Goal: Use online tool/utility: Utilize a website feature to perform a specific function

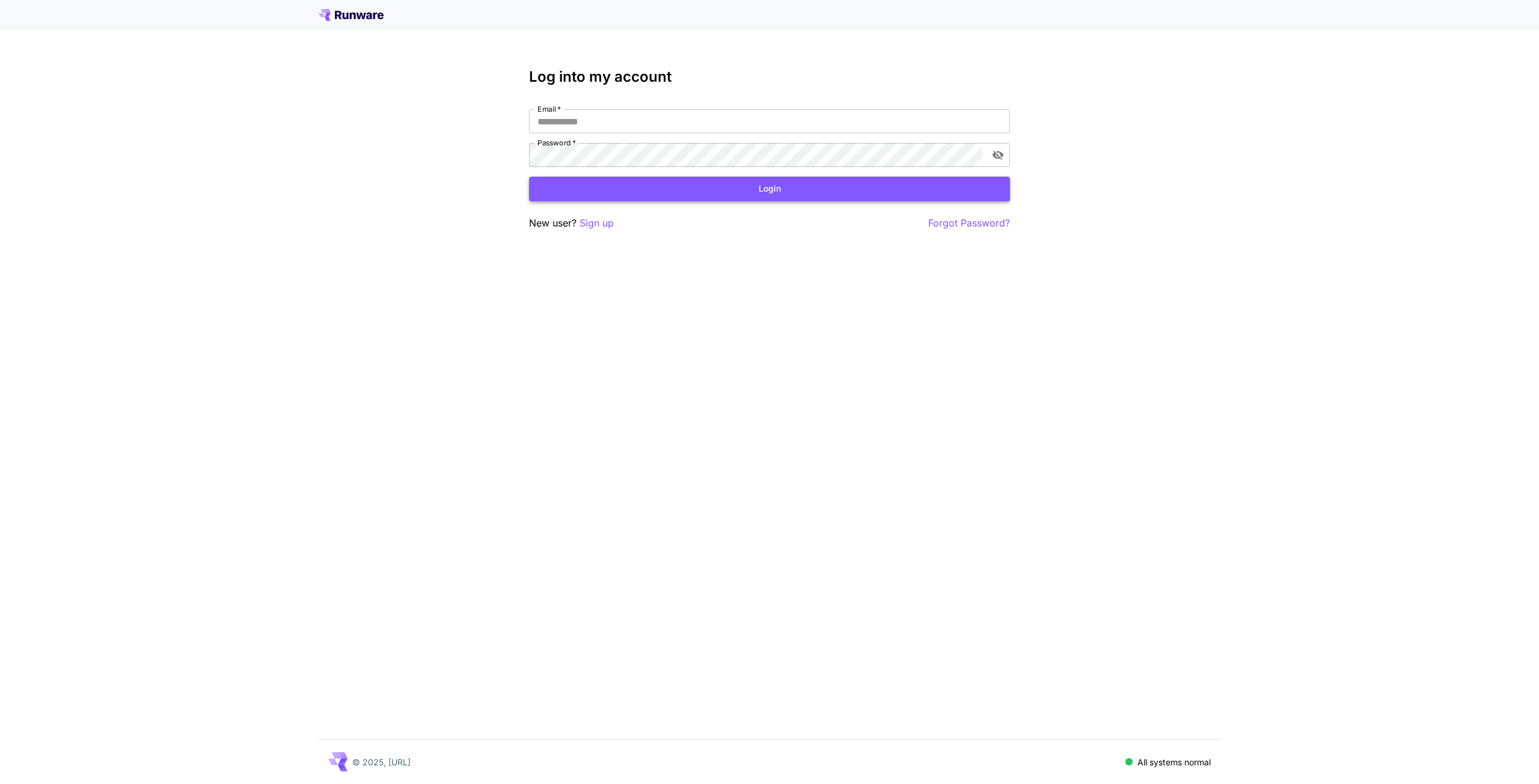
type input "**********"
click at [823, 194] on button "Login" at bounding box center [769, 188] width 481 height 24
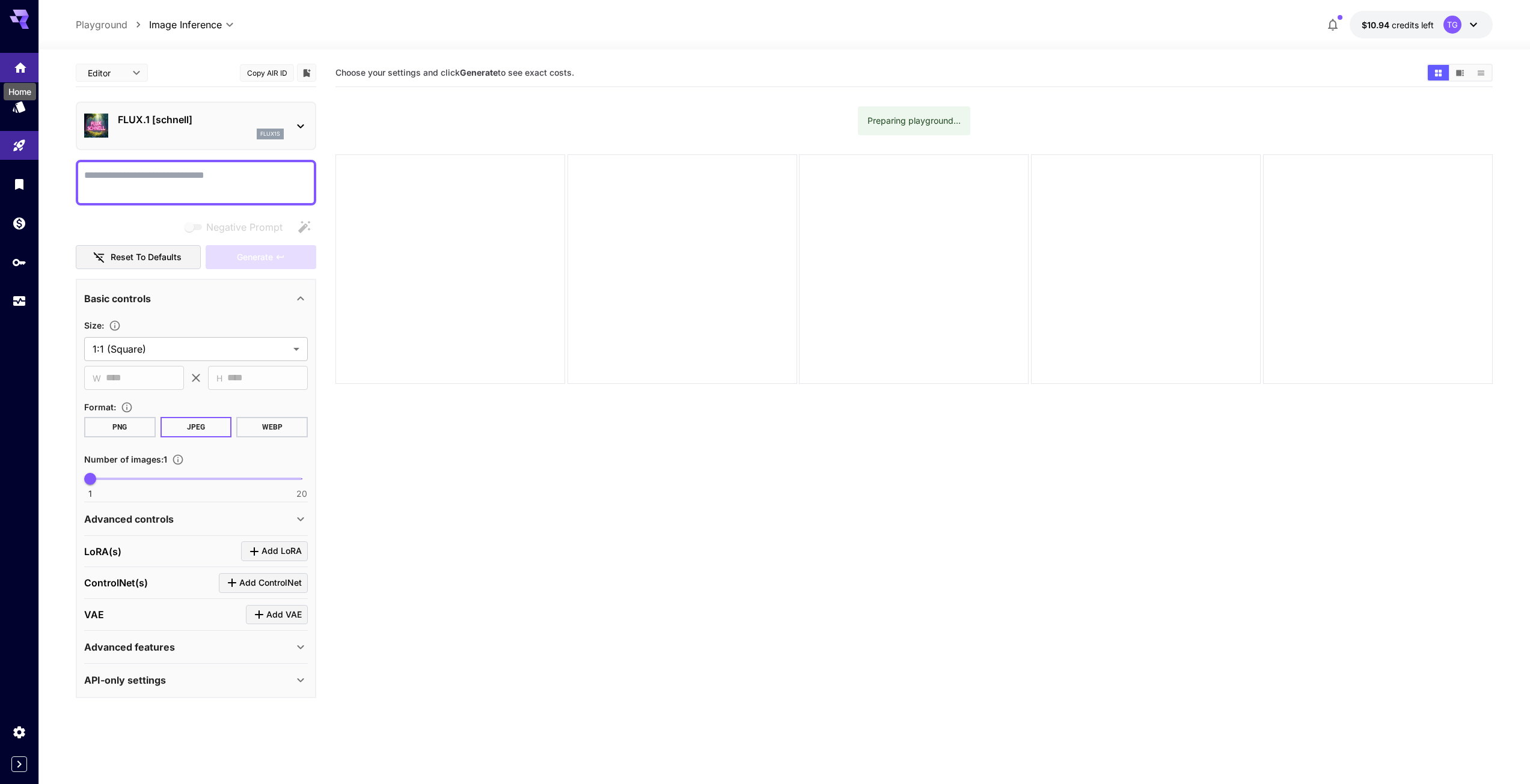
click at [19, 70] on icon "Home" at bounding box center [20, 65] width 14 height 14
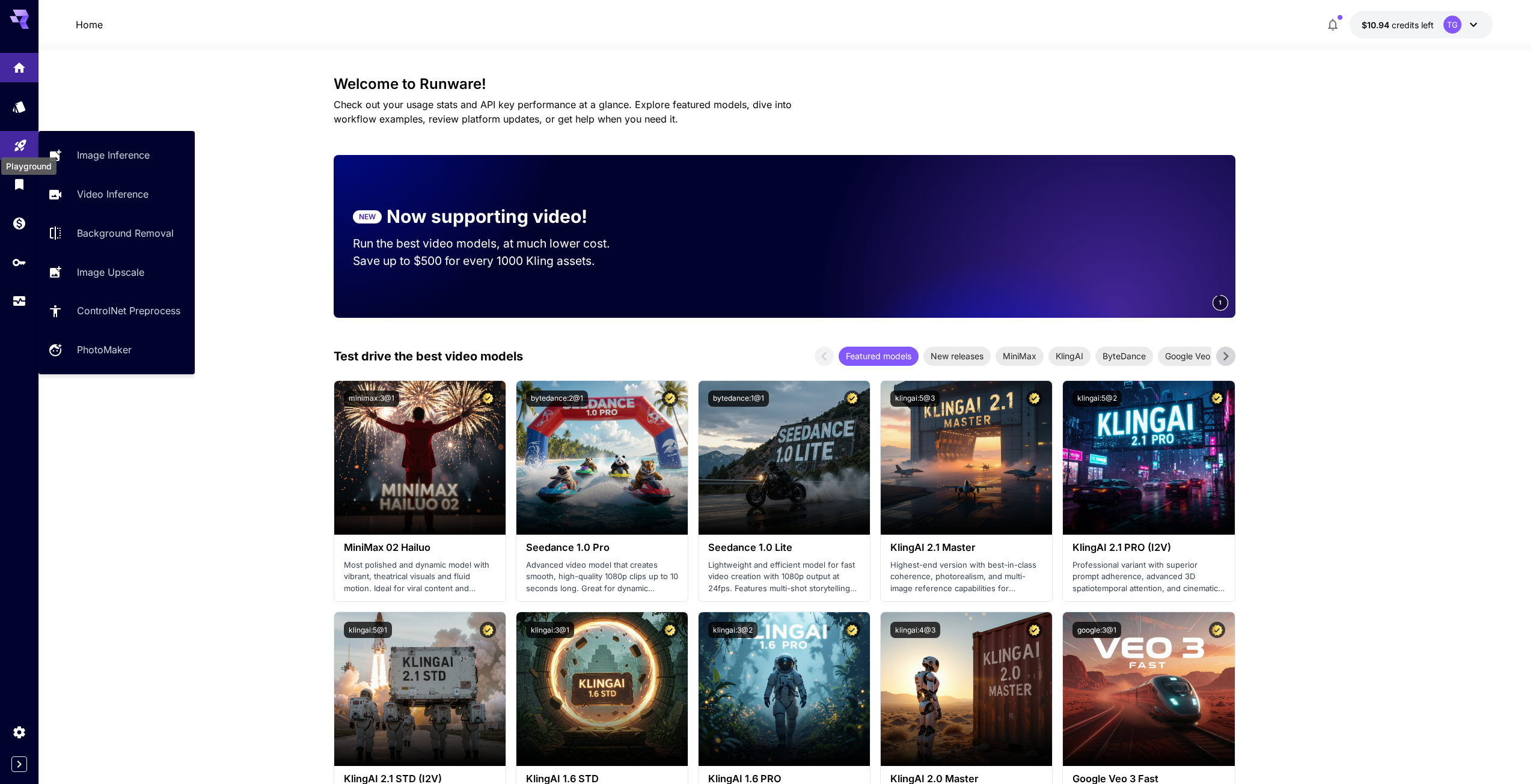
click at [14, 143] on icon "Playground" at bounding box center [20, 142] width 14 height 14
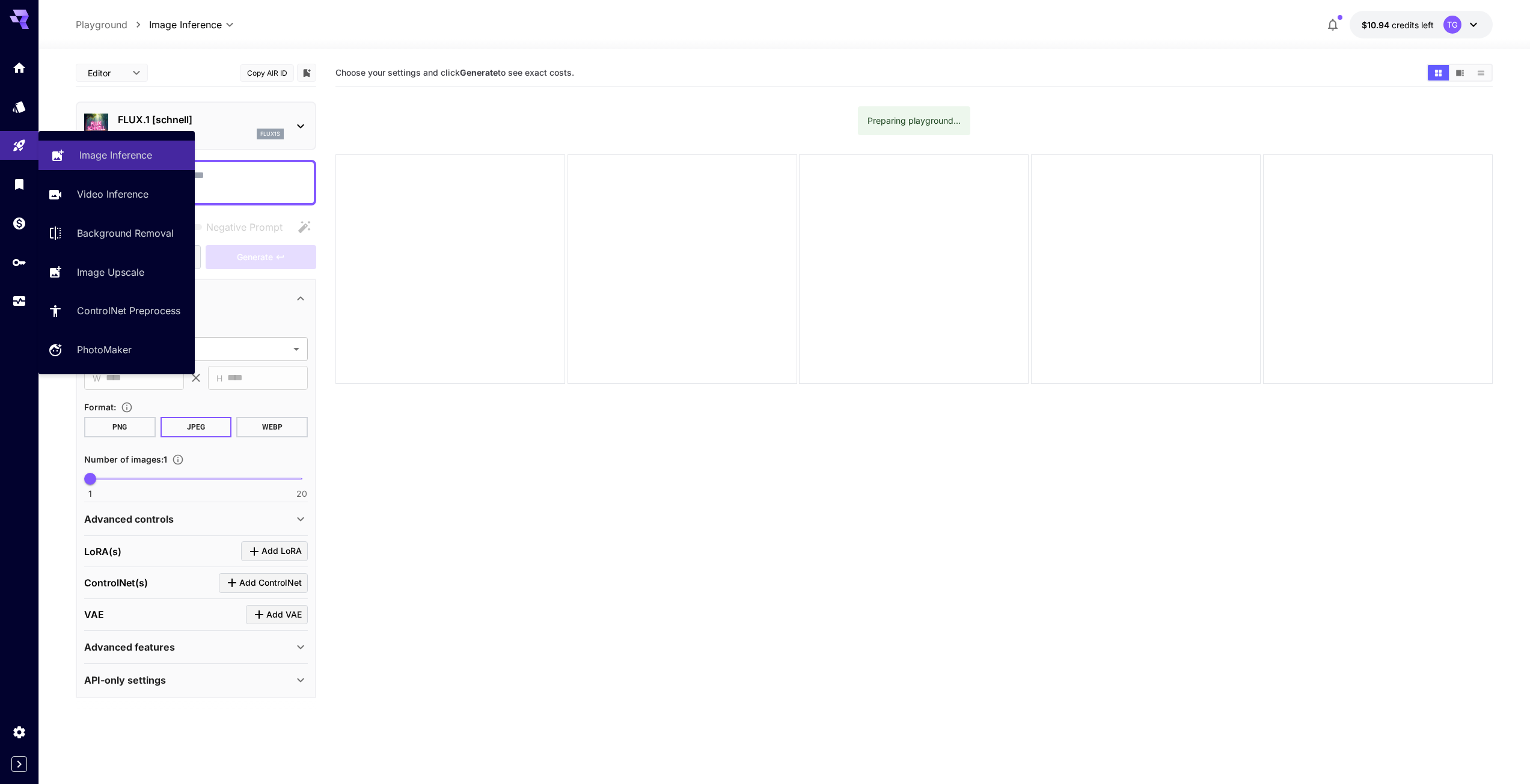
click at [105, 155] on p "Image Inference" at bounding box center [116, 155] width 72 height 14
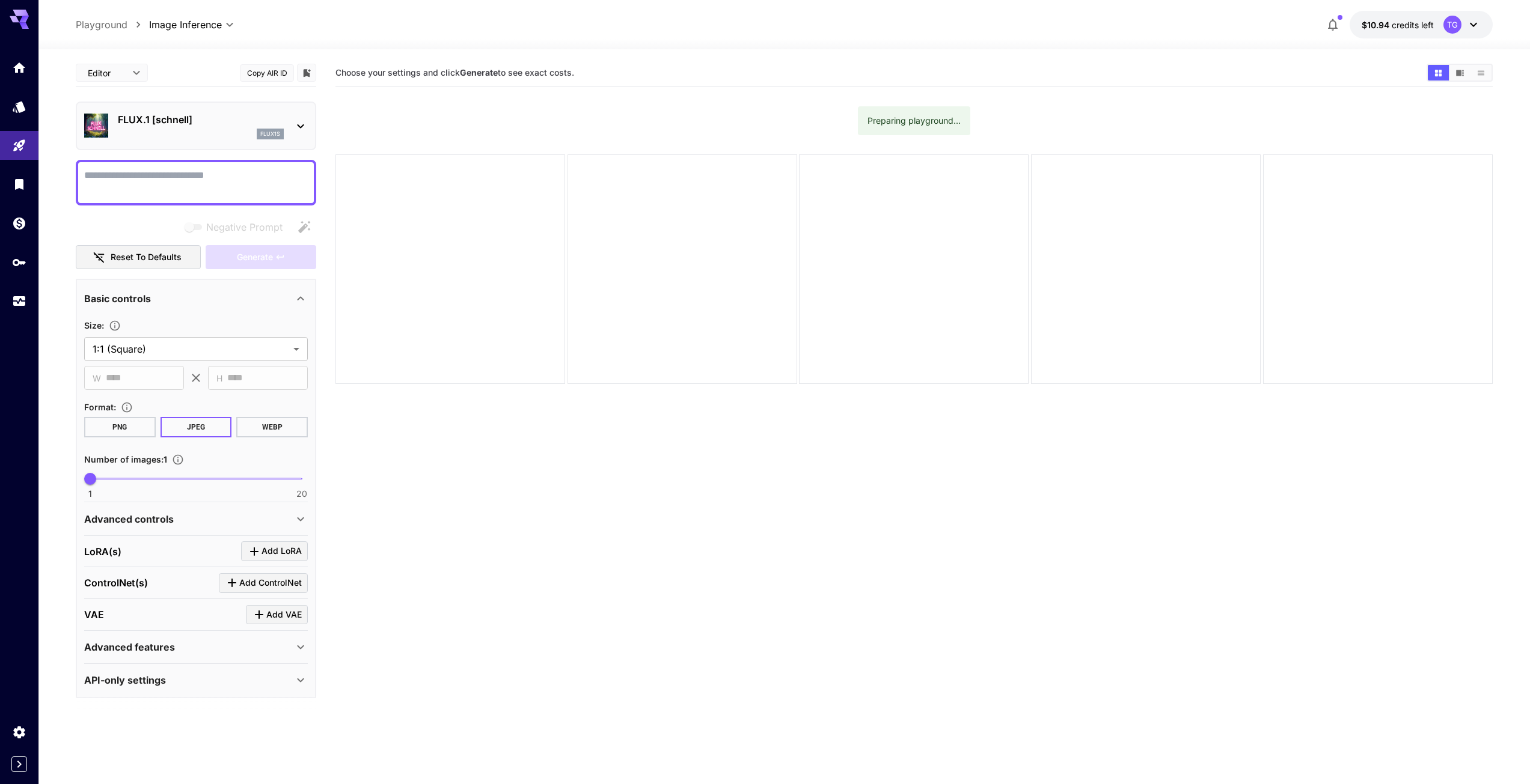
click at [301, 120] on icon at bounding box center [300, 126] width 14 height 14
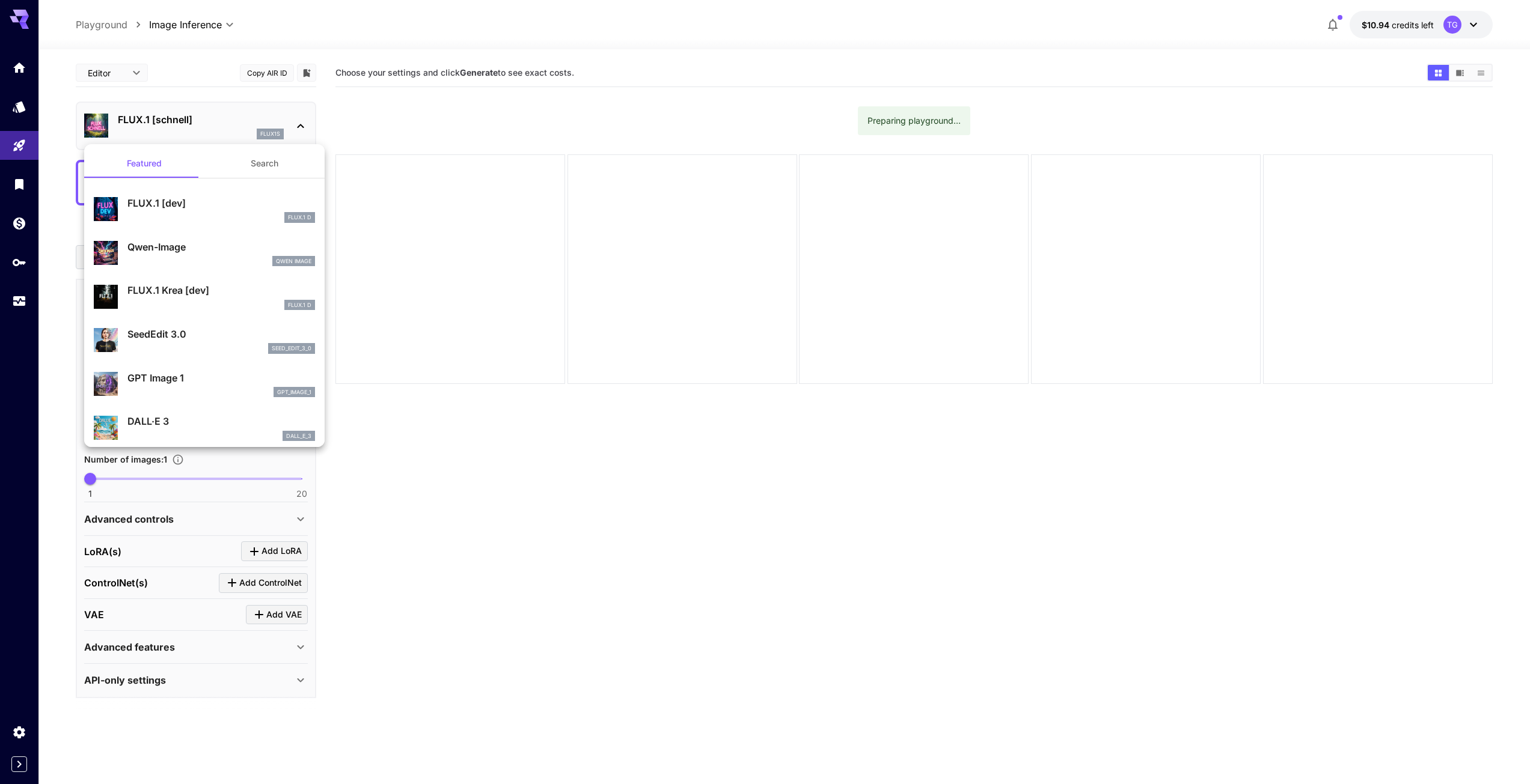
click at [22, 65] on div at bounding box center [769, 392] width 1539 height 784
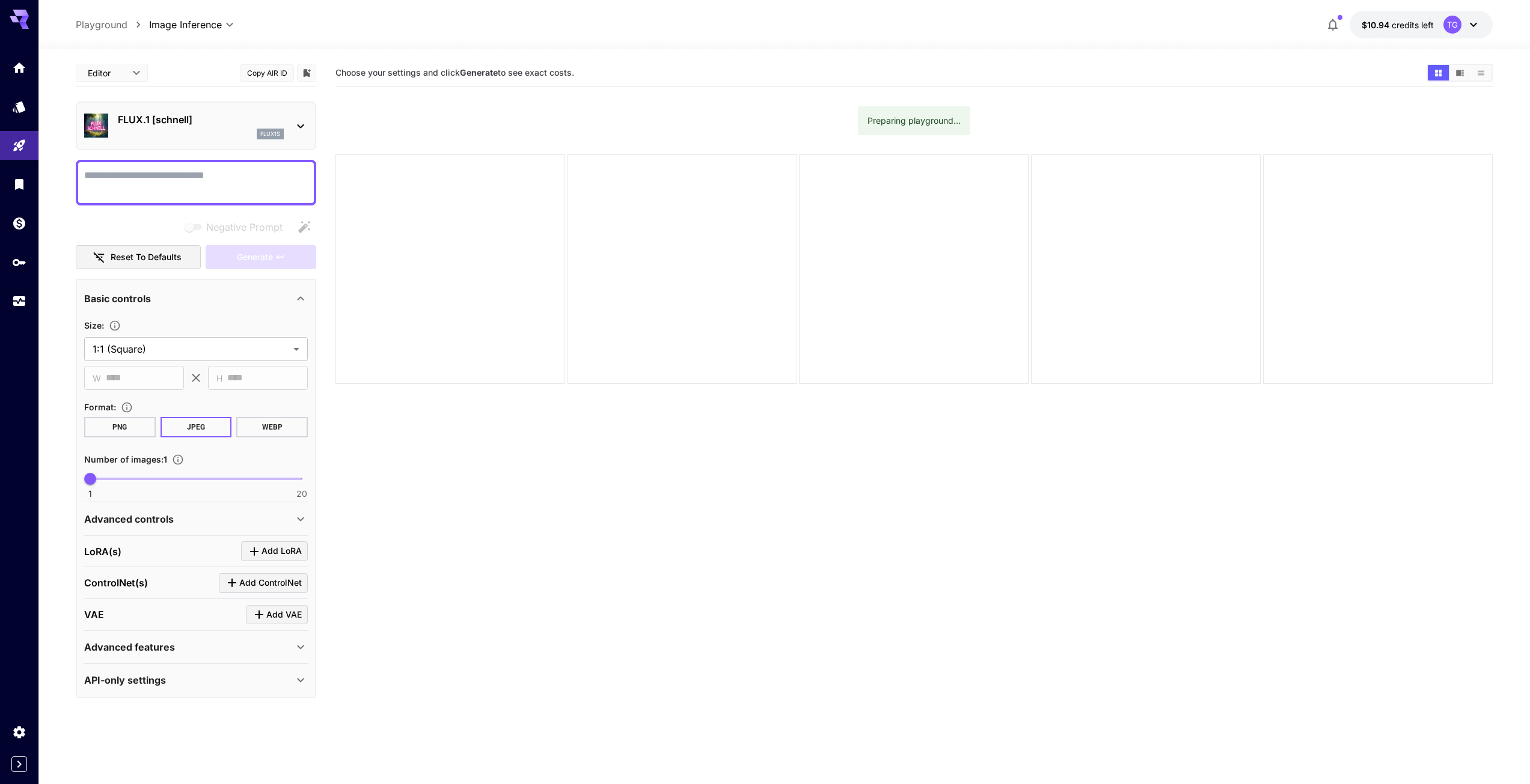
click at [22, 66] on icon "Home" at bounding box center [19, 64] width 12 height 11
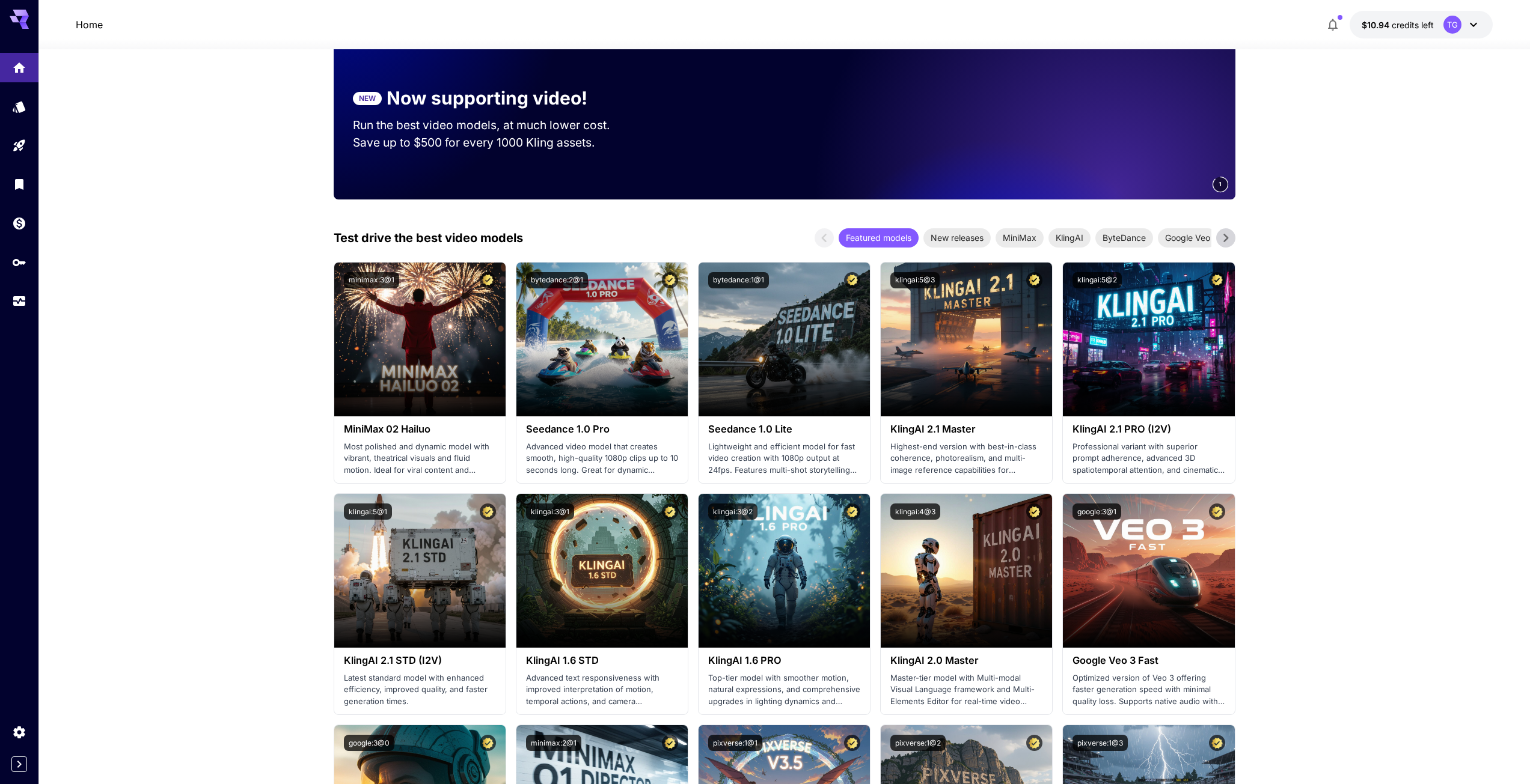
scroll to position [361, 0]
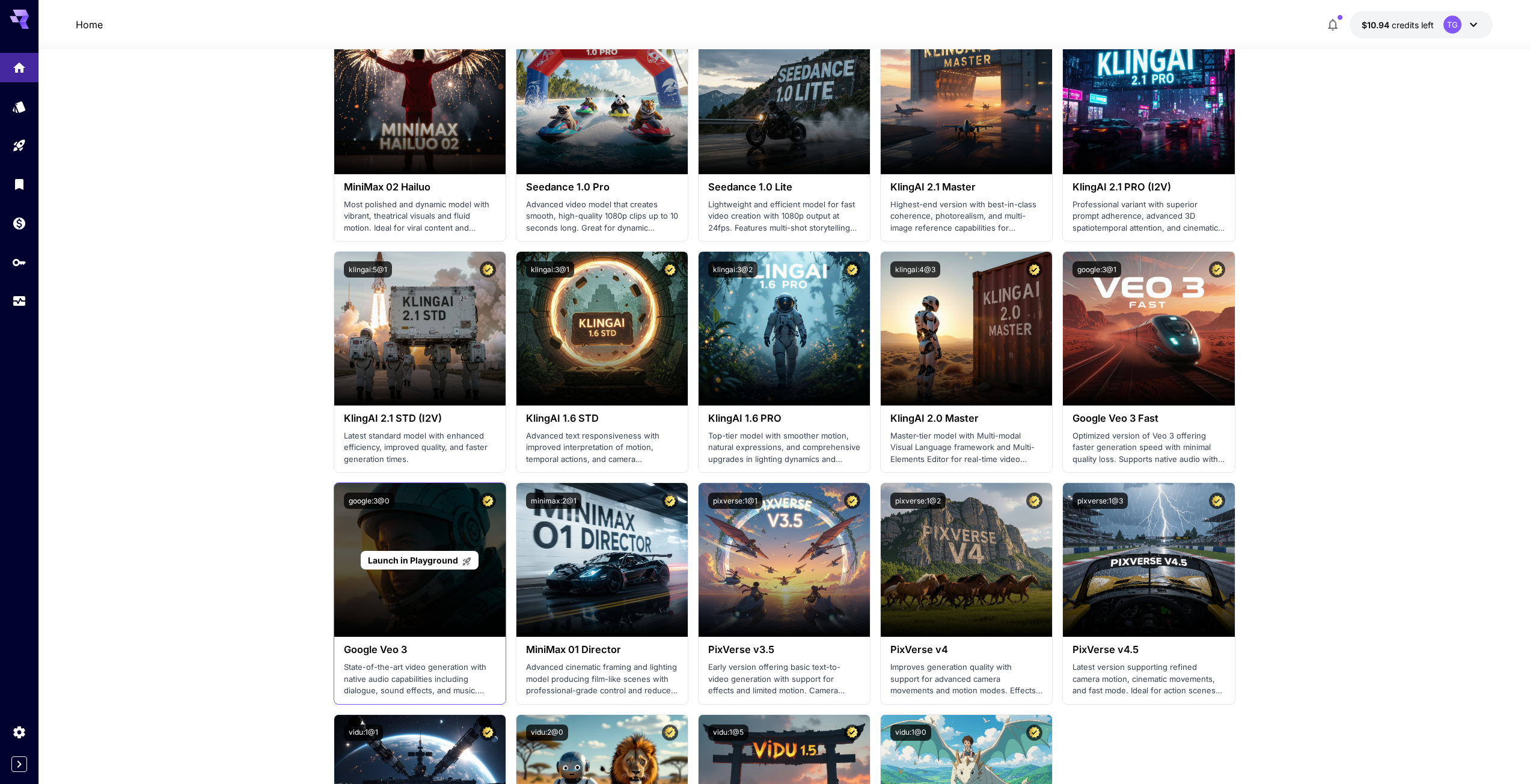
click at [441, 563] on span "Launch in Playground" at bounding box center [413, 561] width 90 height 11
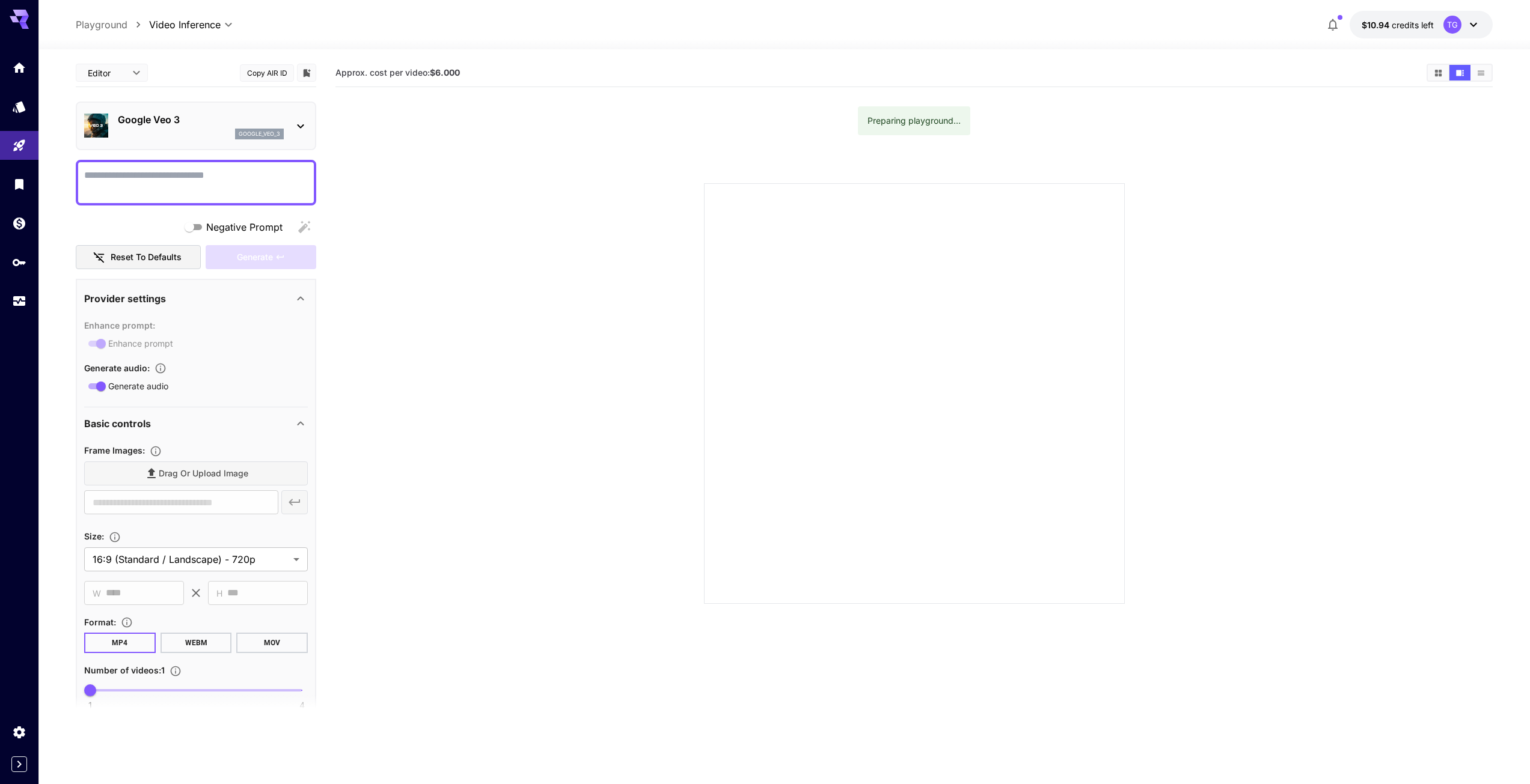
click at [142, 177] on textarea "Negative Prompt" at bounding box center [196, 183] width 224 height 29
type textarea "*"
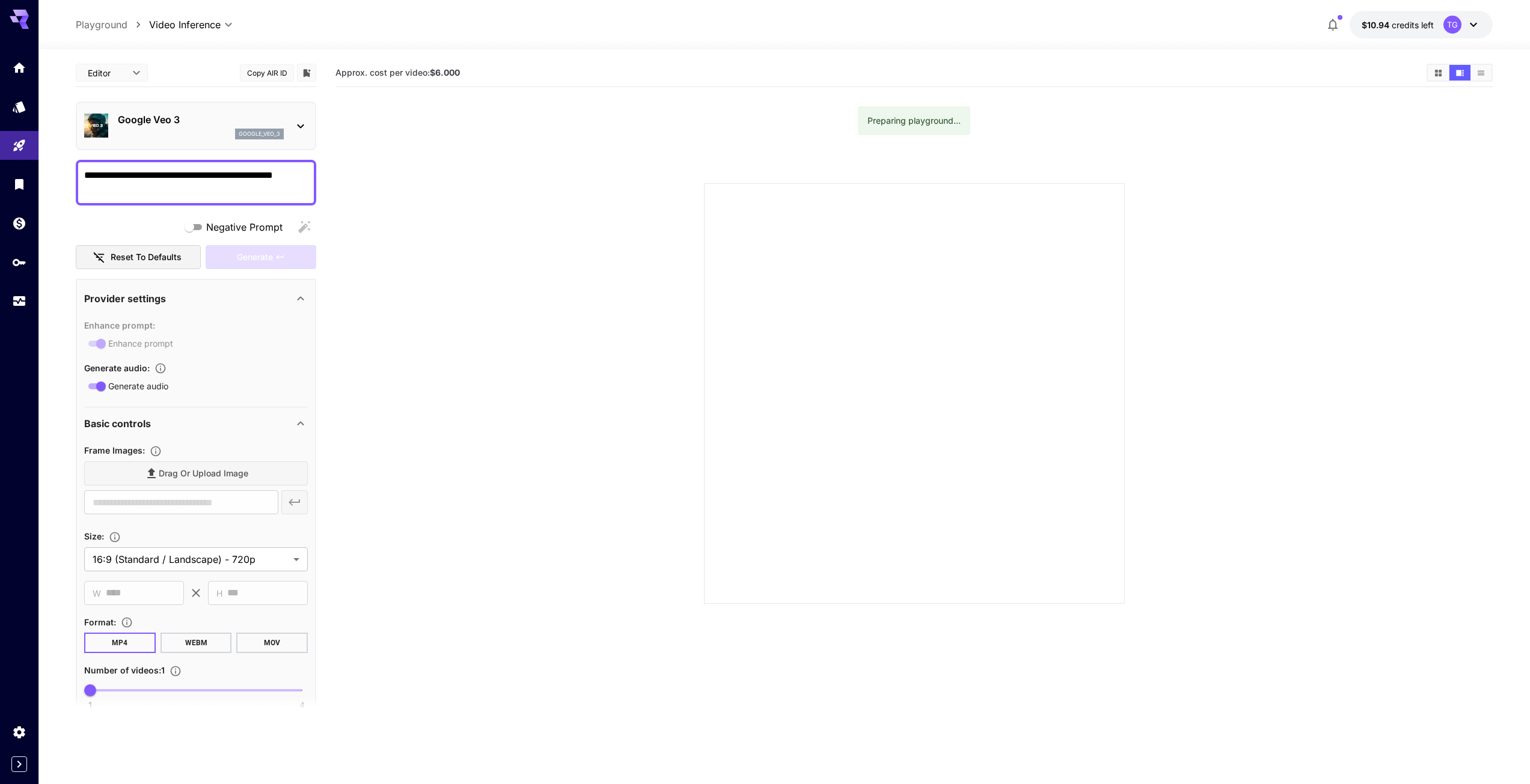
drag, startPoint x: 279, startPoint y: 176, endPoint x: 288, endPoint y: 179, distance: 9.5
click at [279, 177] on textarea "**********" at bounding box center [196, 183] width 224 height 29
type textarea "**********"
click at [247, 308] on div "Provider settings" at bounding box center [196, 299] width 224 height 29
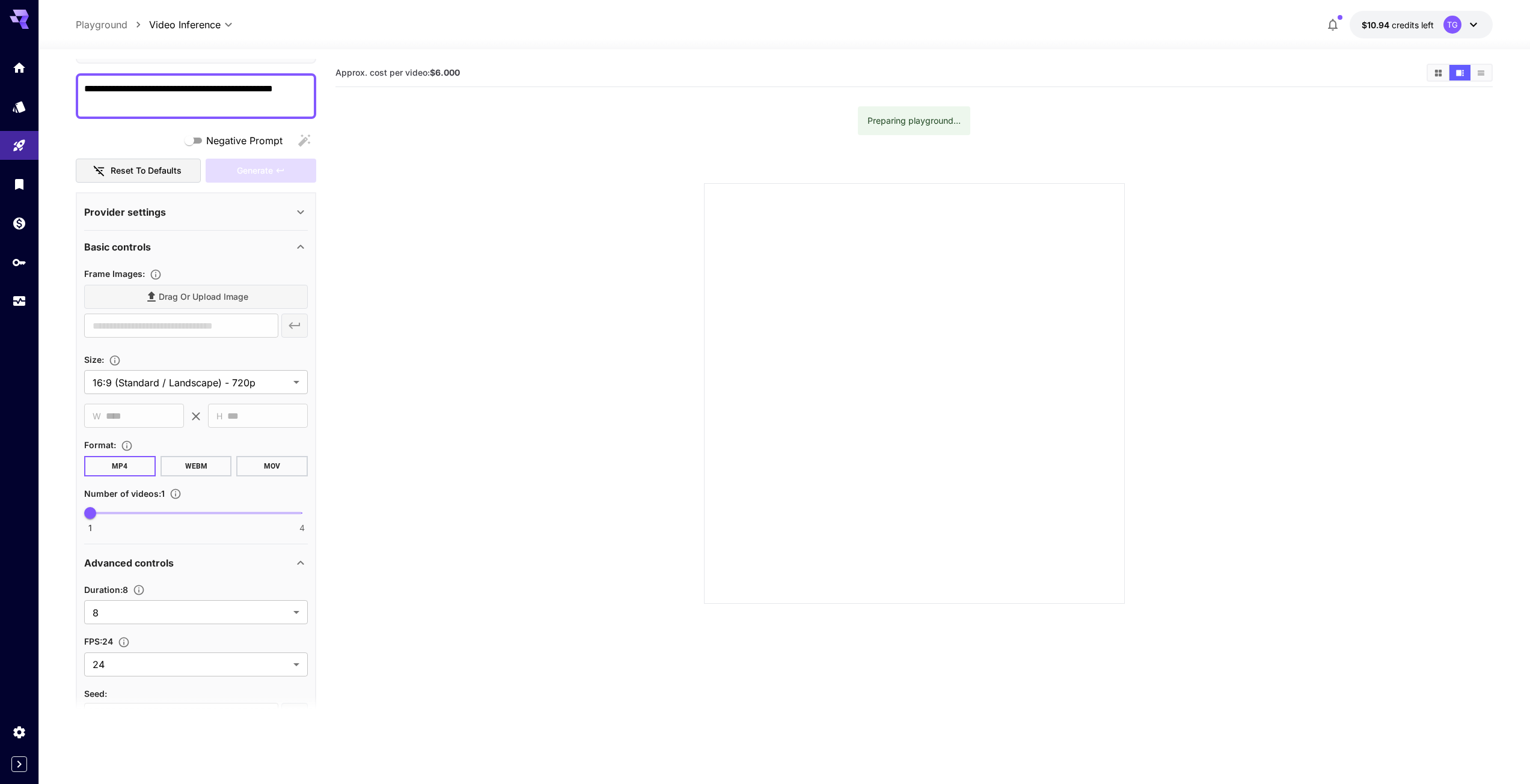
scroll to position [170, 0]
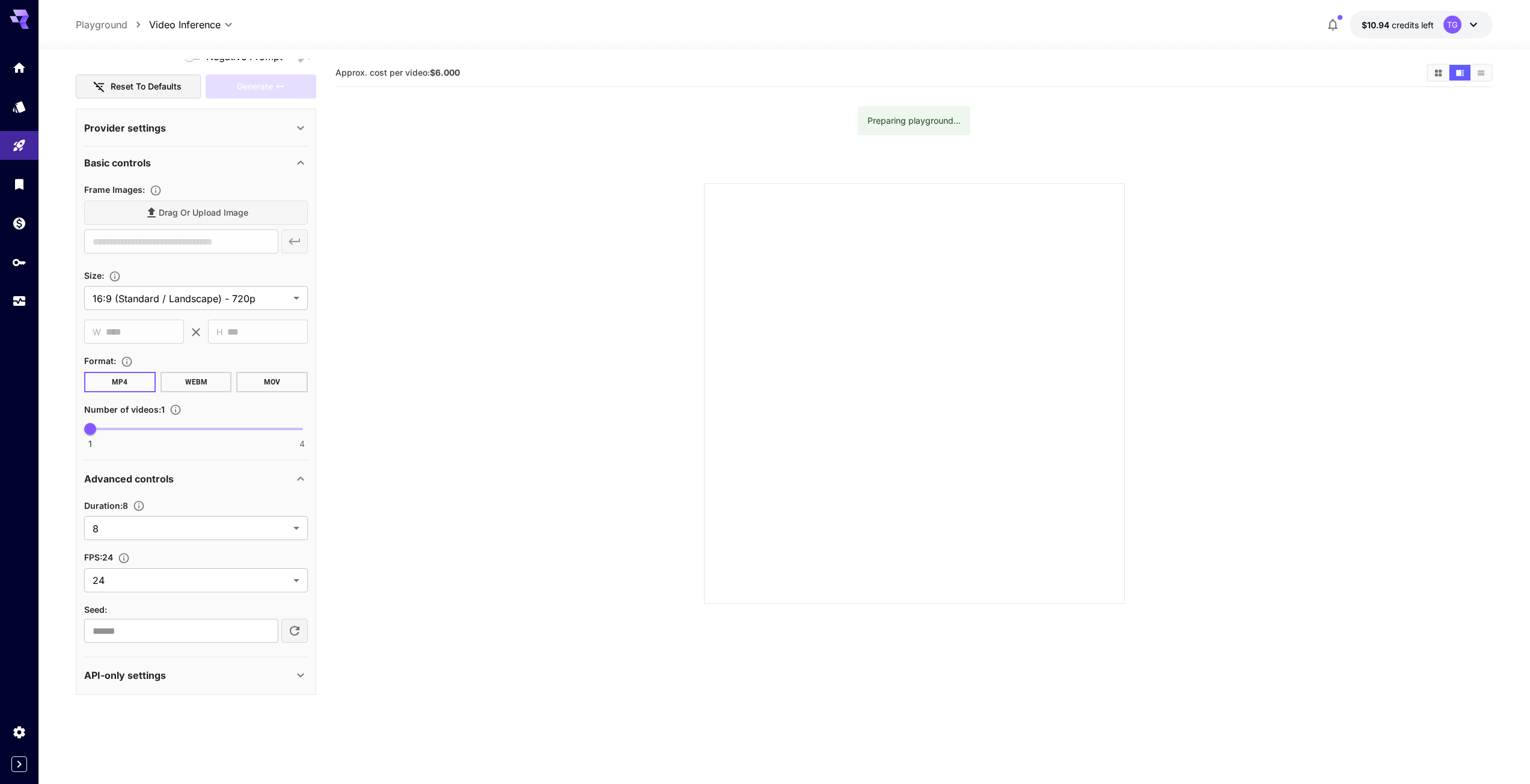
click at [134, 375] on button "MP4" at bounding box center [120, 382] width 72 height 20
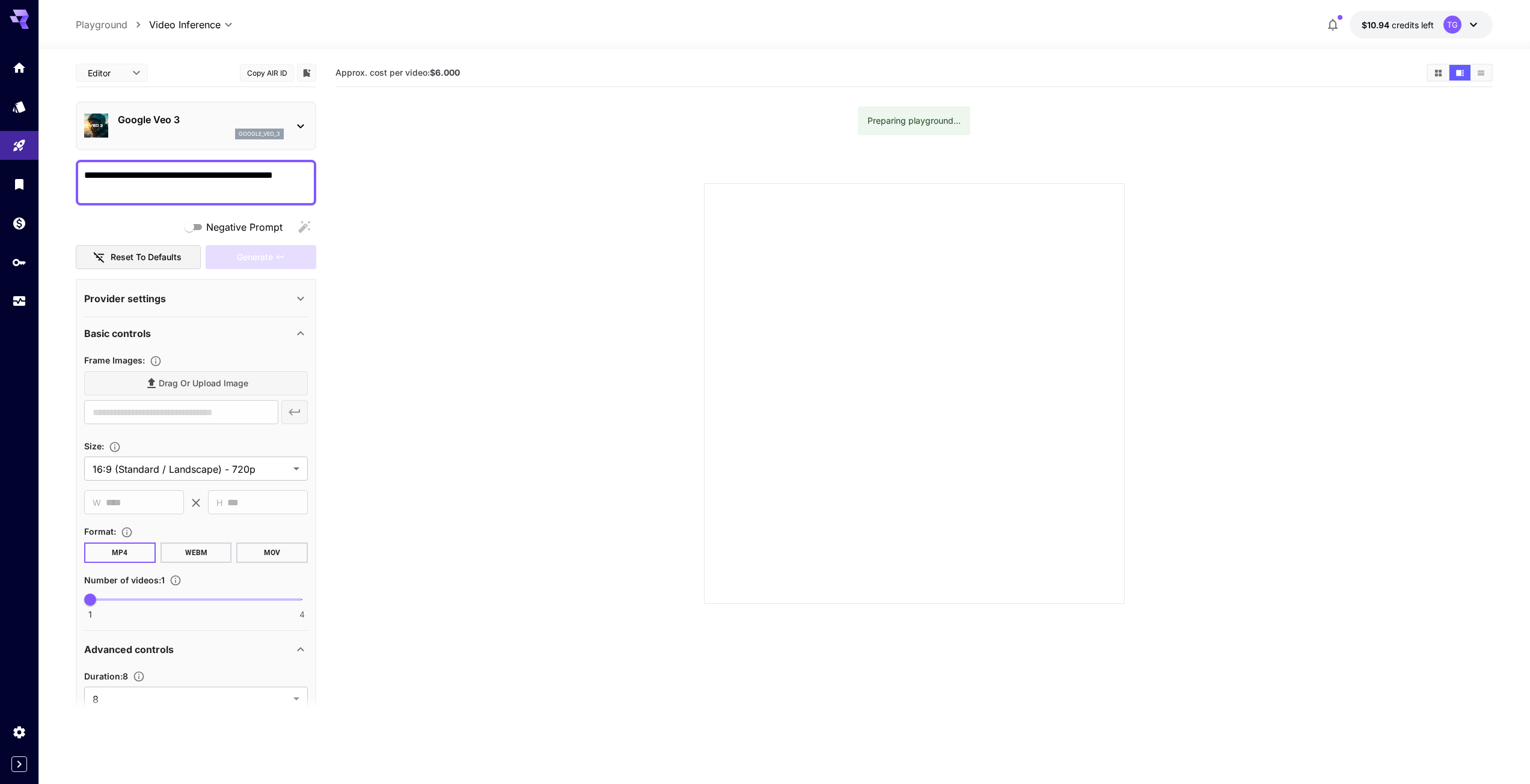
click at [237, 254] on div "Generate" at bounding box center [261, 257] width 111 height 24
click at [163, 255] on button "Reset to defaults" at bounding box center [138, 257] width 125 height 24
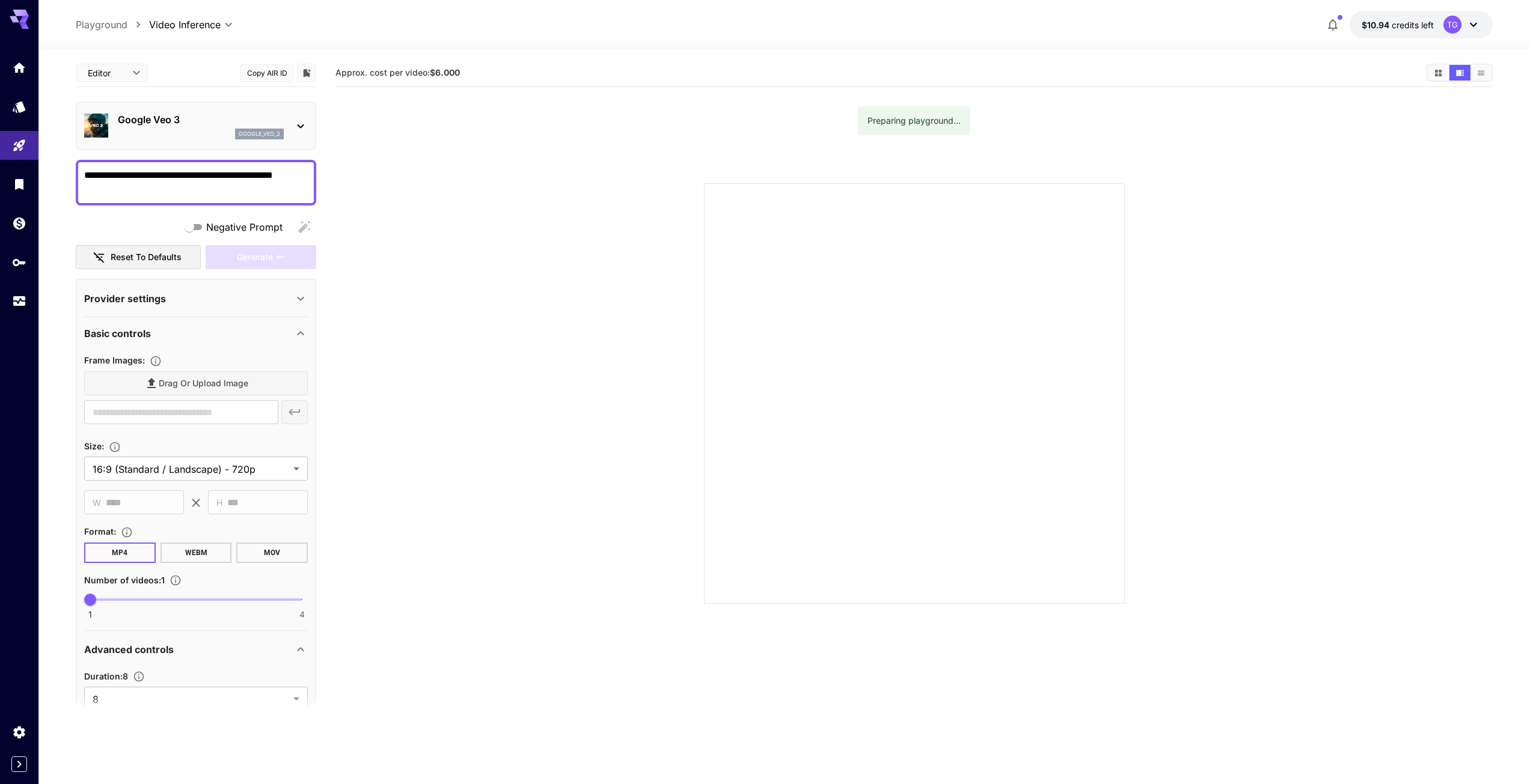
click at [308, 225] on div "Negative Prompt" at bounding box center [196, 227] width 240 height 24
click at [894, 126] on div "Preparing playground..." at bounding box center [914, 120] width 93 height 22
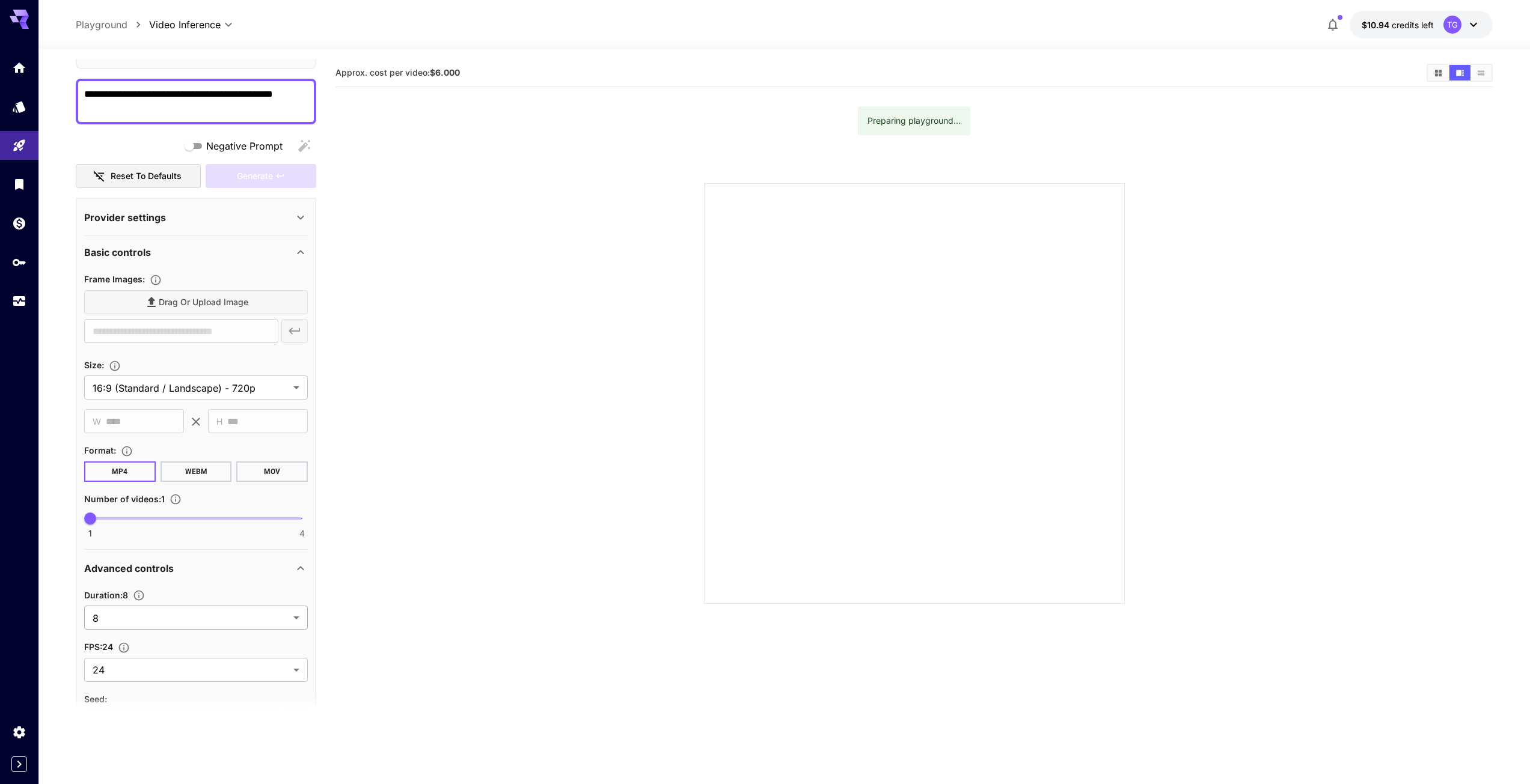
scroll to position [170, 0]
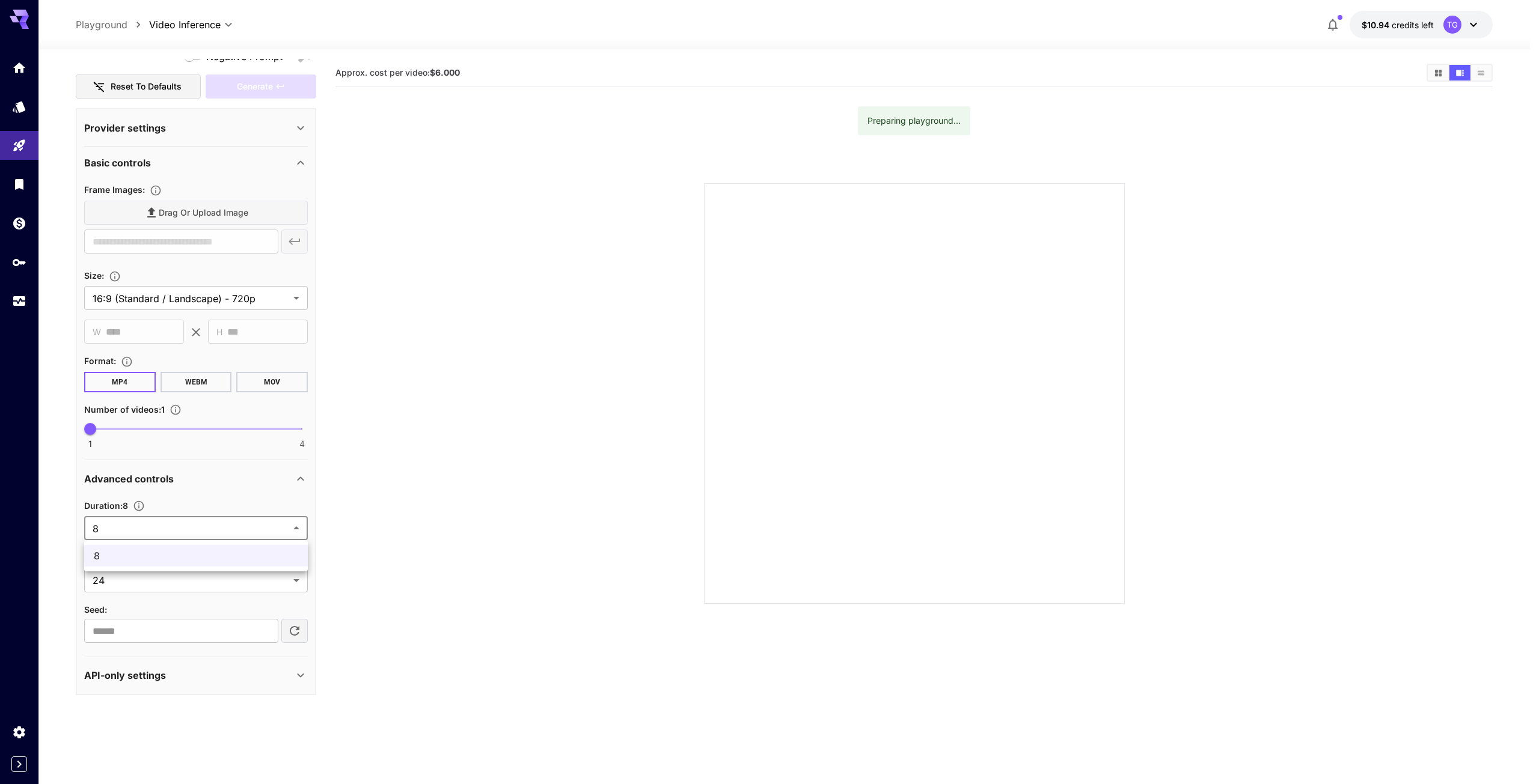
click at [289, 528] on body "**********" at bounding box center [769, 440] width 1539 height 879
click at [265, 522] on div at bounding box center [769, 392] width 1539 height 784
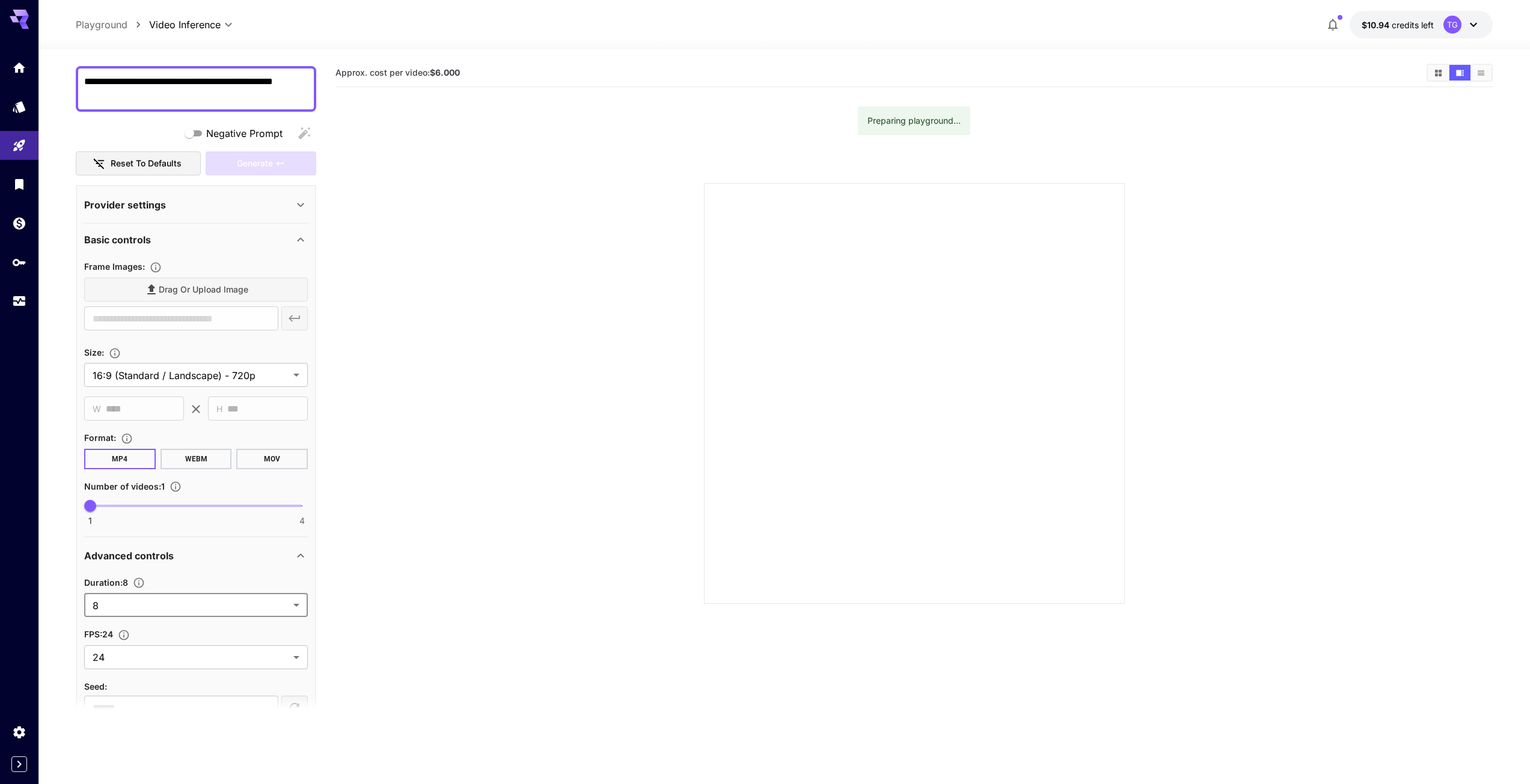
scroll to position [0, 0]
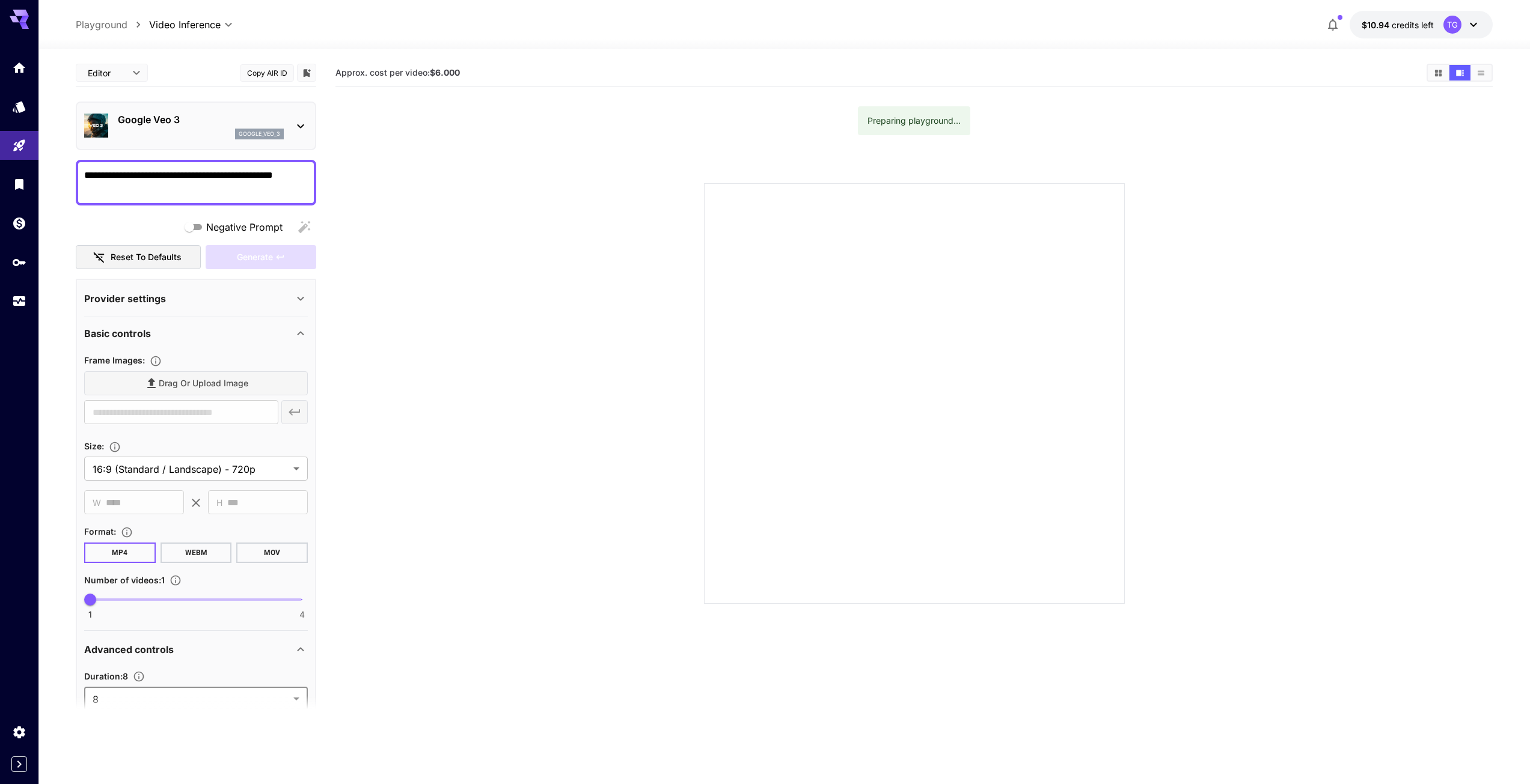
click at [287, 185] on textarea "**********" at bounding box center [196, 183] width 224 height 29
click at [18, 65] on icon "Home" at bounding box center [20, 64] width 12 height 11
click at [504, 270] on section at bounding box center [914, 379] width 918 height 450
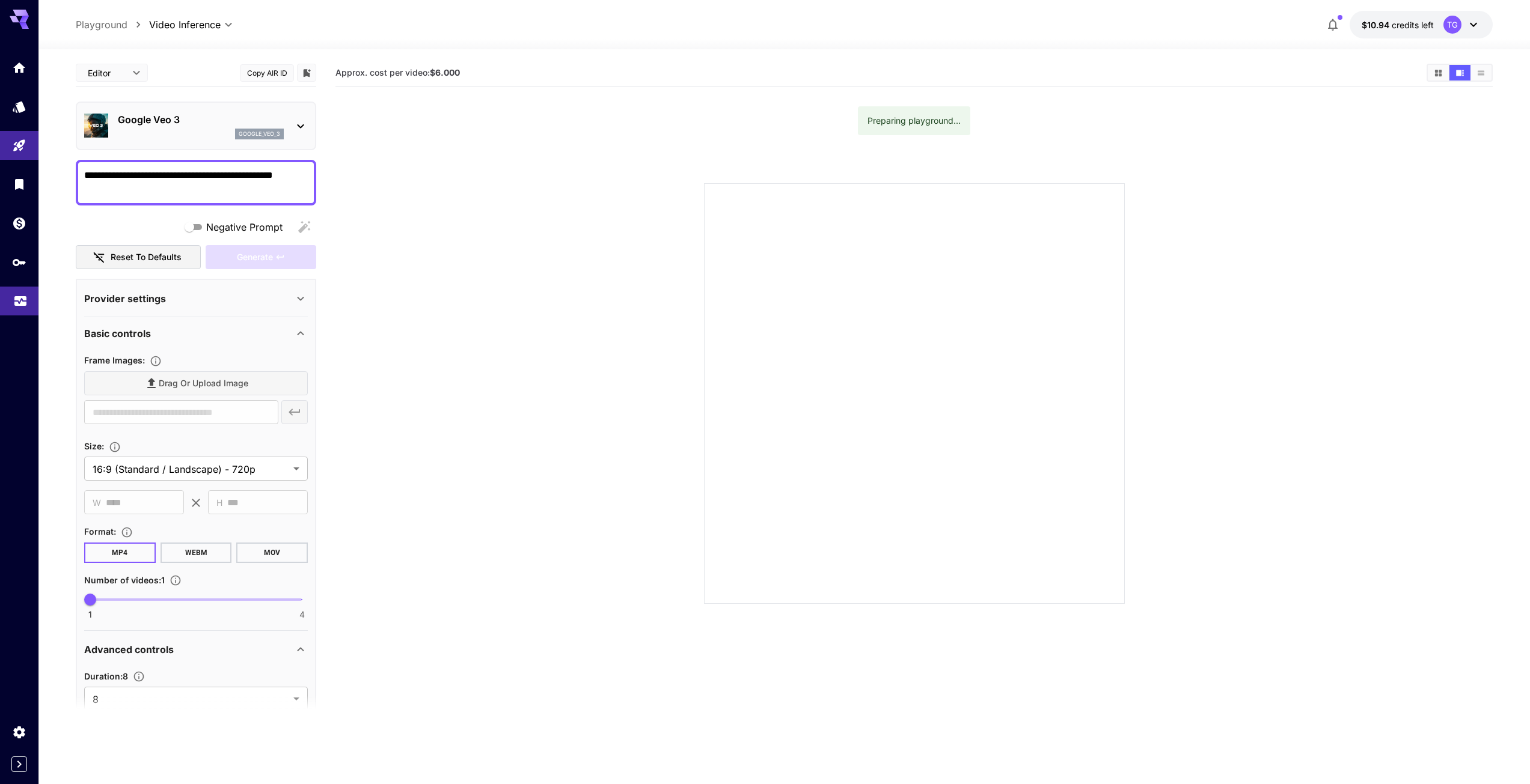
click at [15, 300] on icon "Usage" at bounding box center [20, 300] width 12 height 6
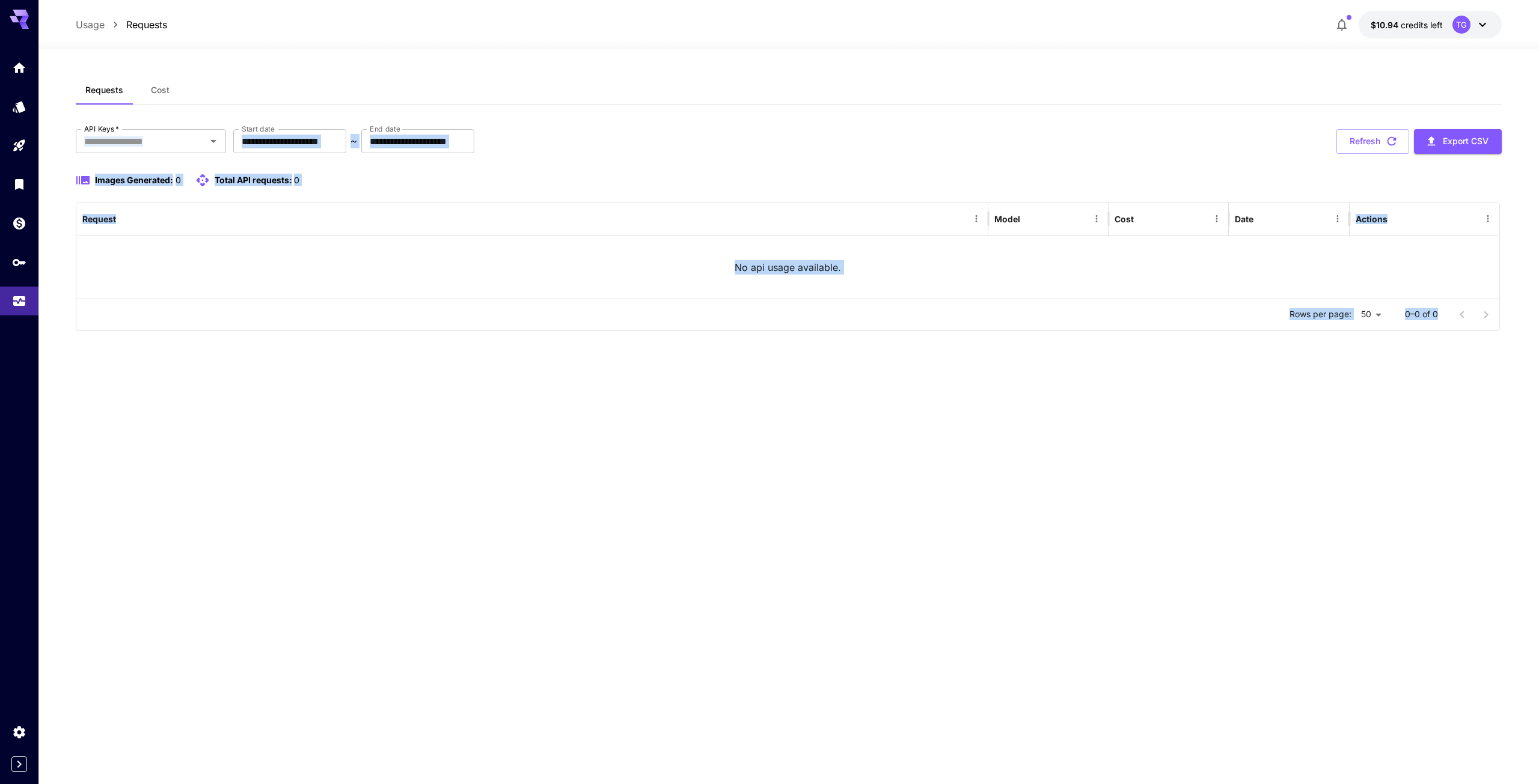
click at [256, 348] on div "**********" at bounding box center [788, 417] width 1425 height 682
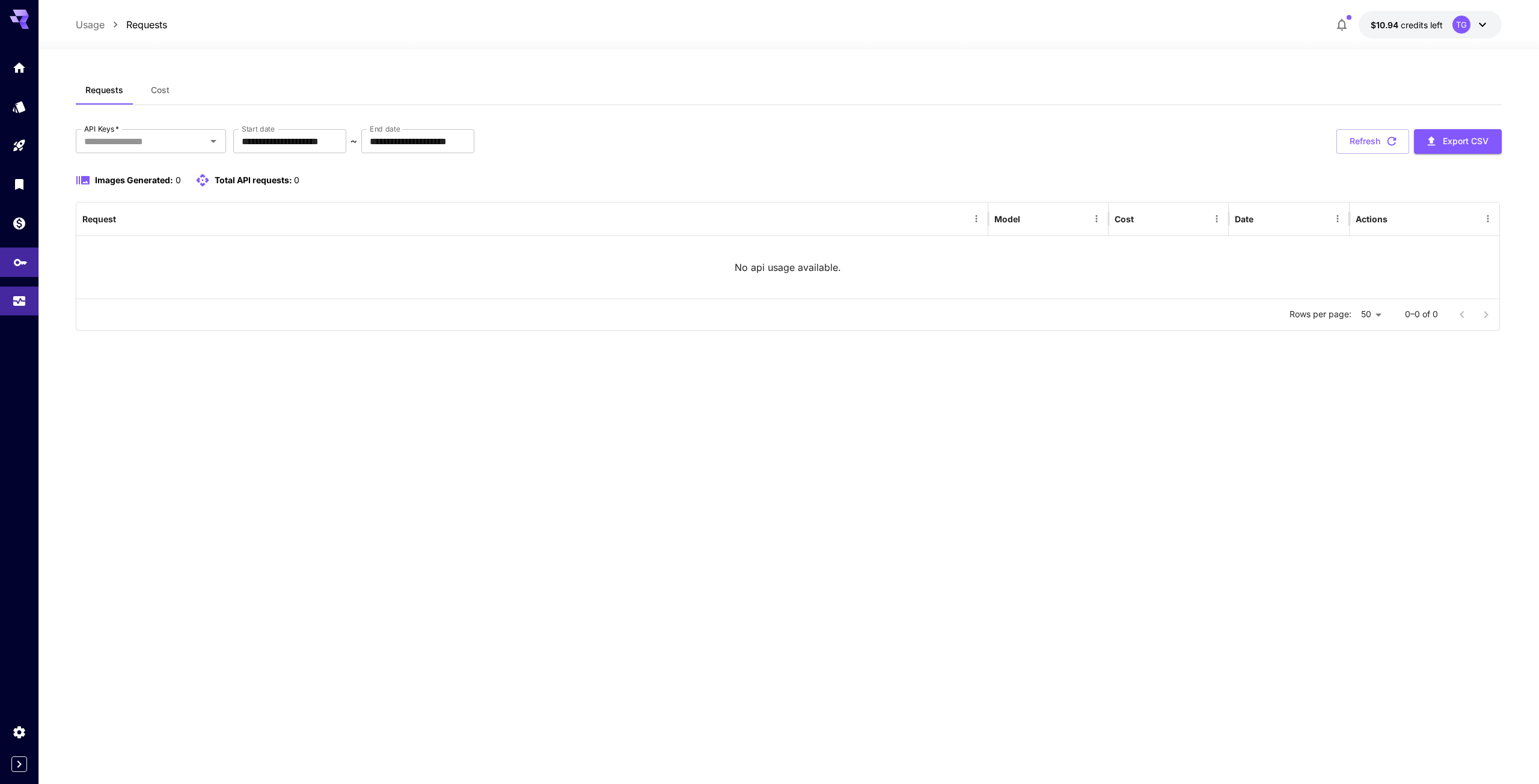
click at [22, 257] on icon "API Keys" at bounding box center [20, 259] width 14 height 14
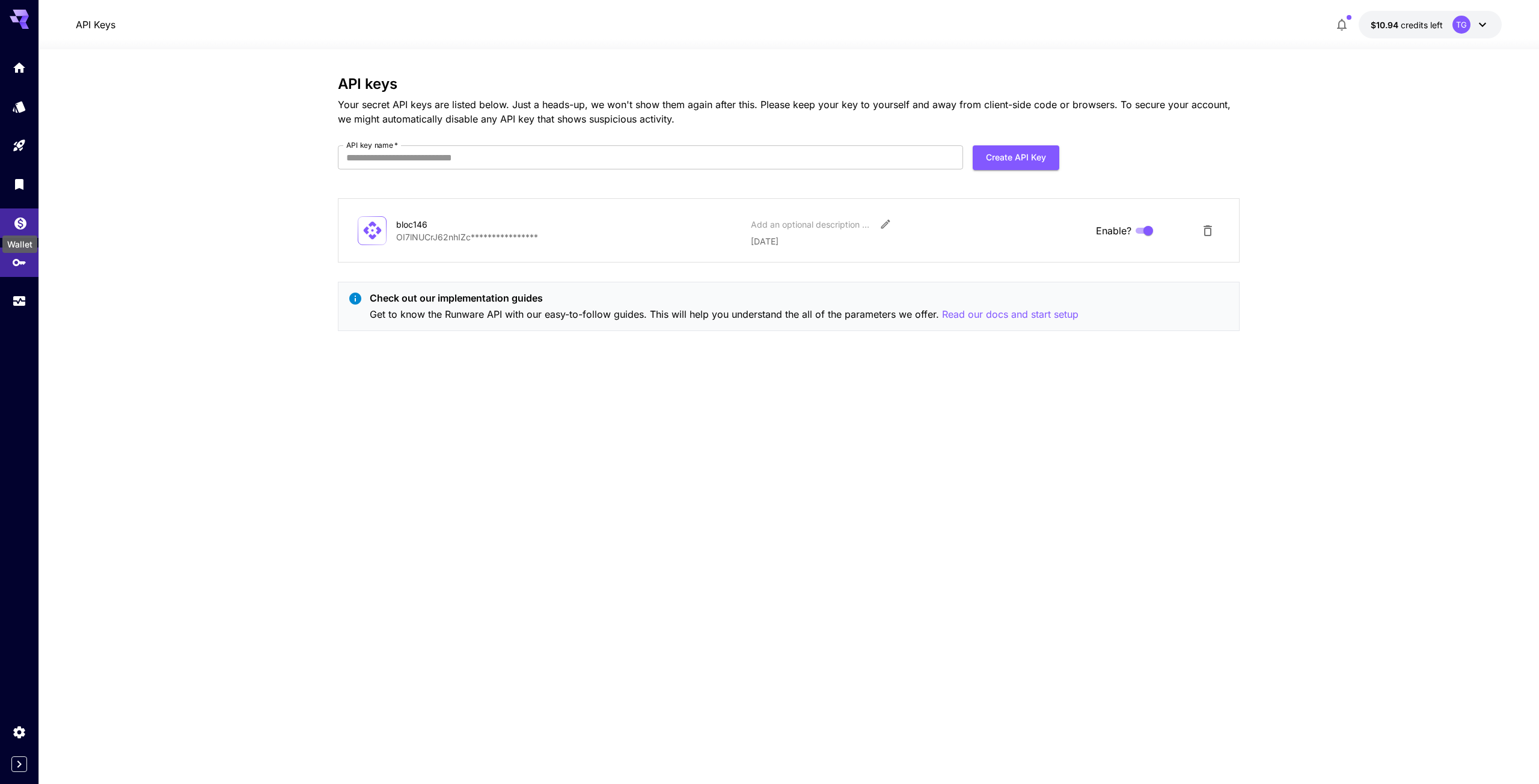
click at [18, 223] on icon "Wallet" at bounding box center [20, 220] width 12 height 12
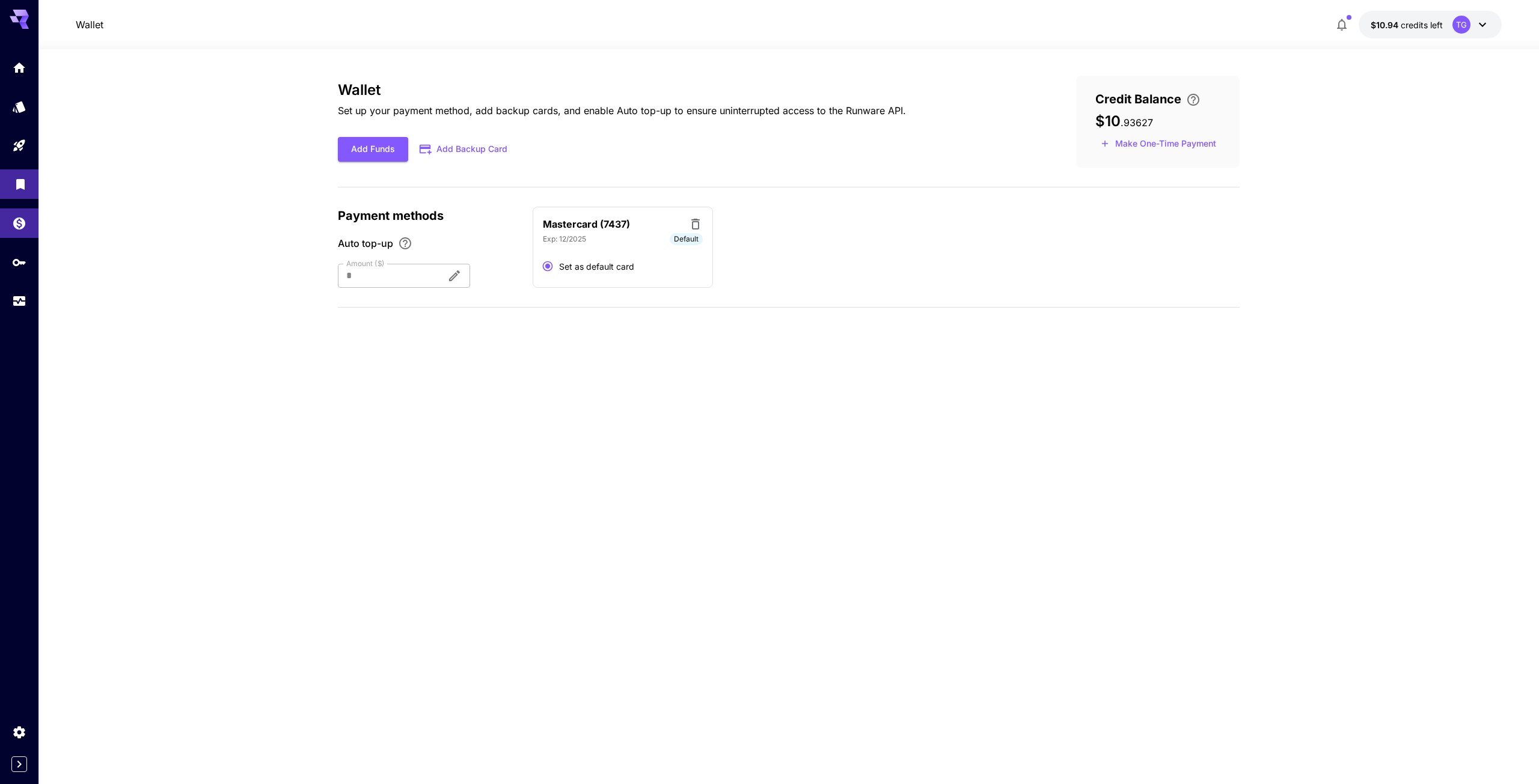
click at [25, 191] on body "Wallet $10.94 credits left TG Wallet Set up your payment method, add backup car…" at bounding box center [769, 392] width 1539 height 784
click at [18, 186] on icon "Library" at bounding box center [20, 181] width 14 height 14
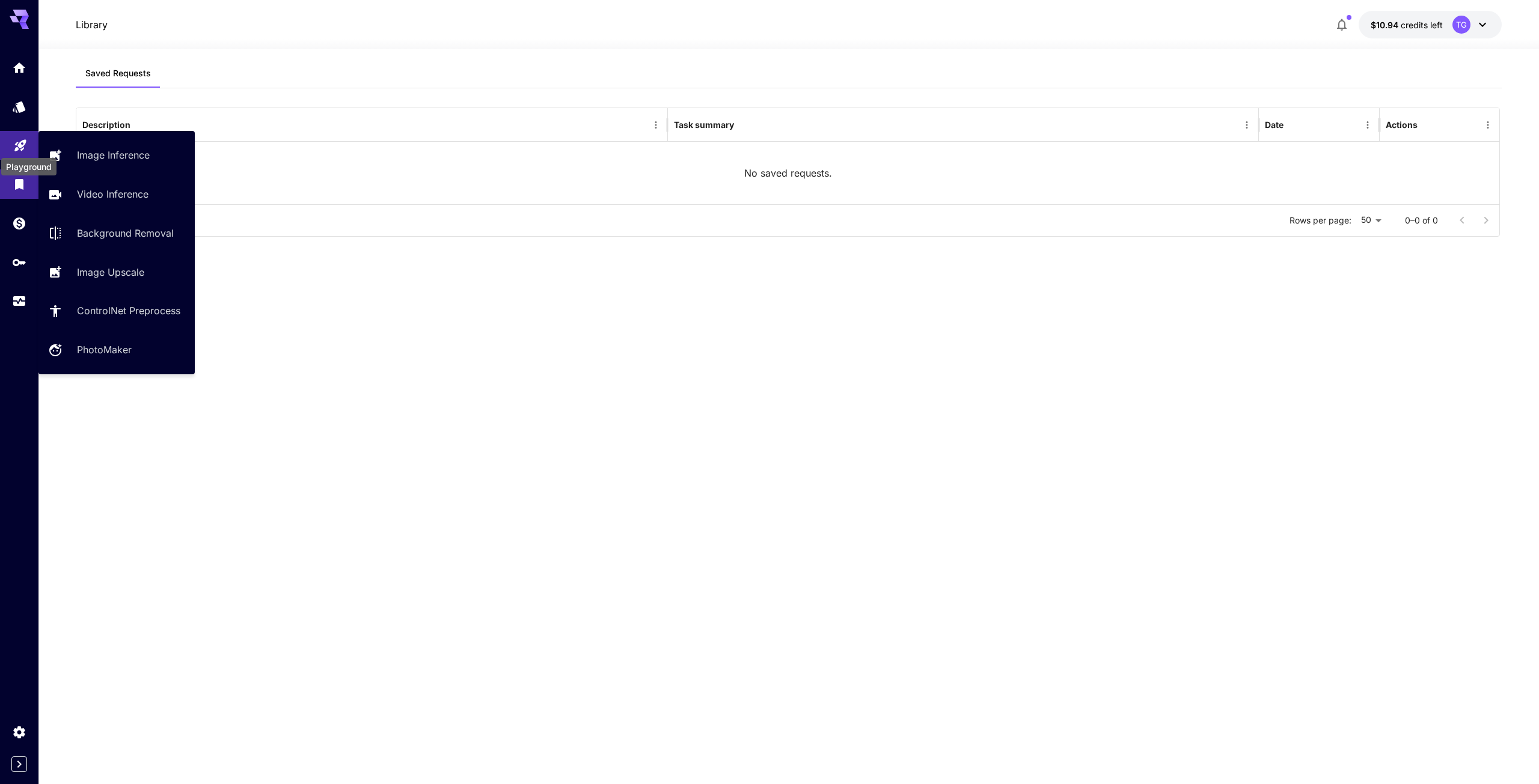
click at [19, 141] on icon "Playground" at bounding box center [20, 142] width 11 height 11
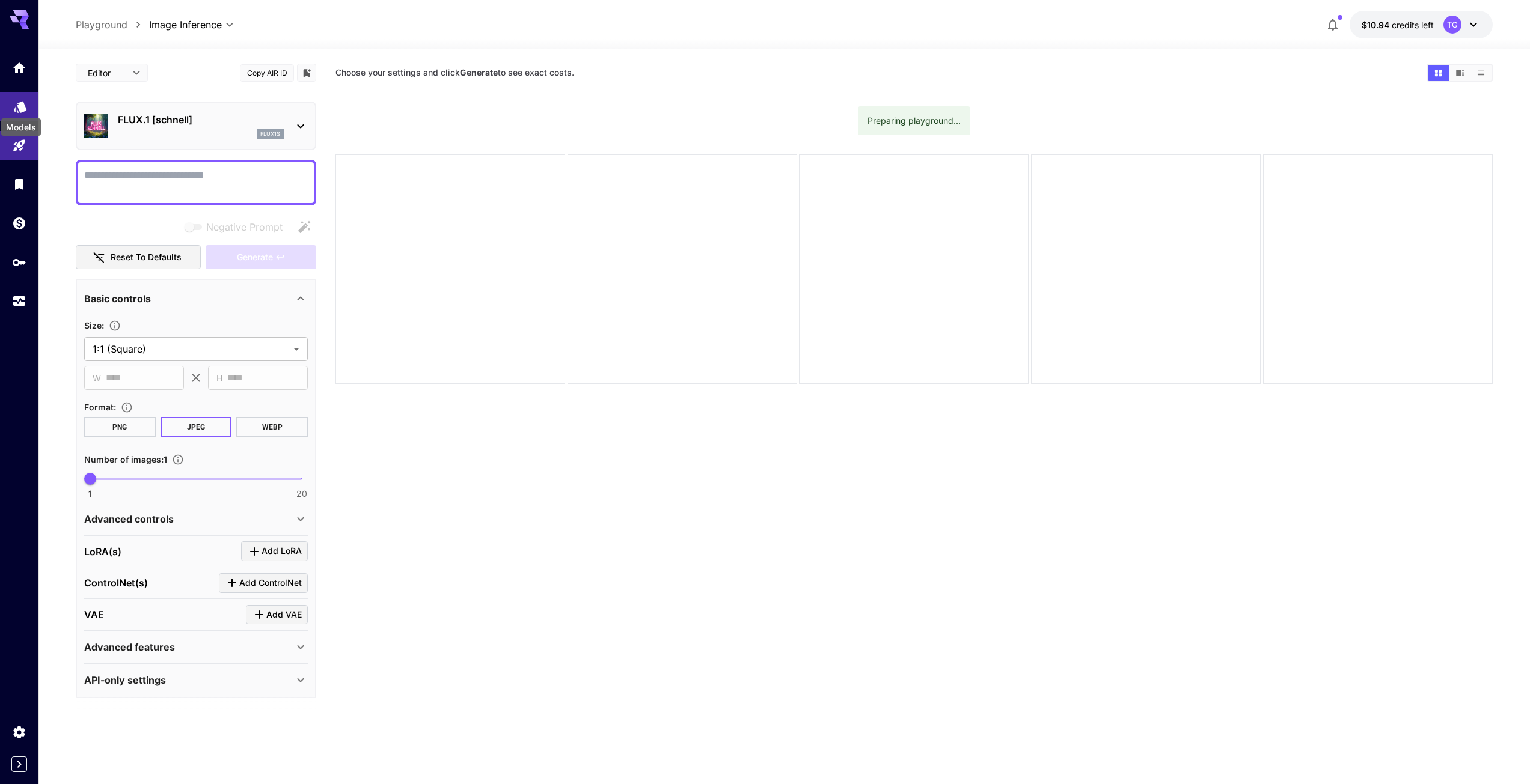
click at [23, 100] on icon "Models" at bounding box center [20, 103] width 13 height 11
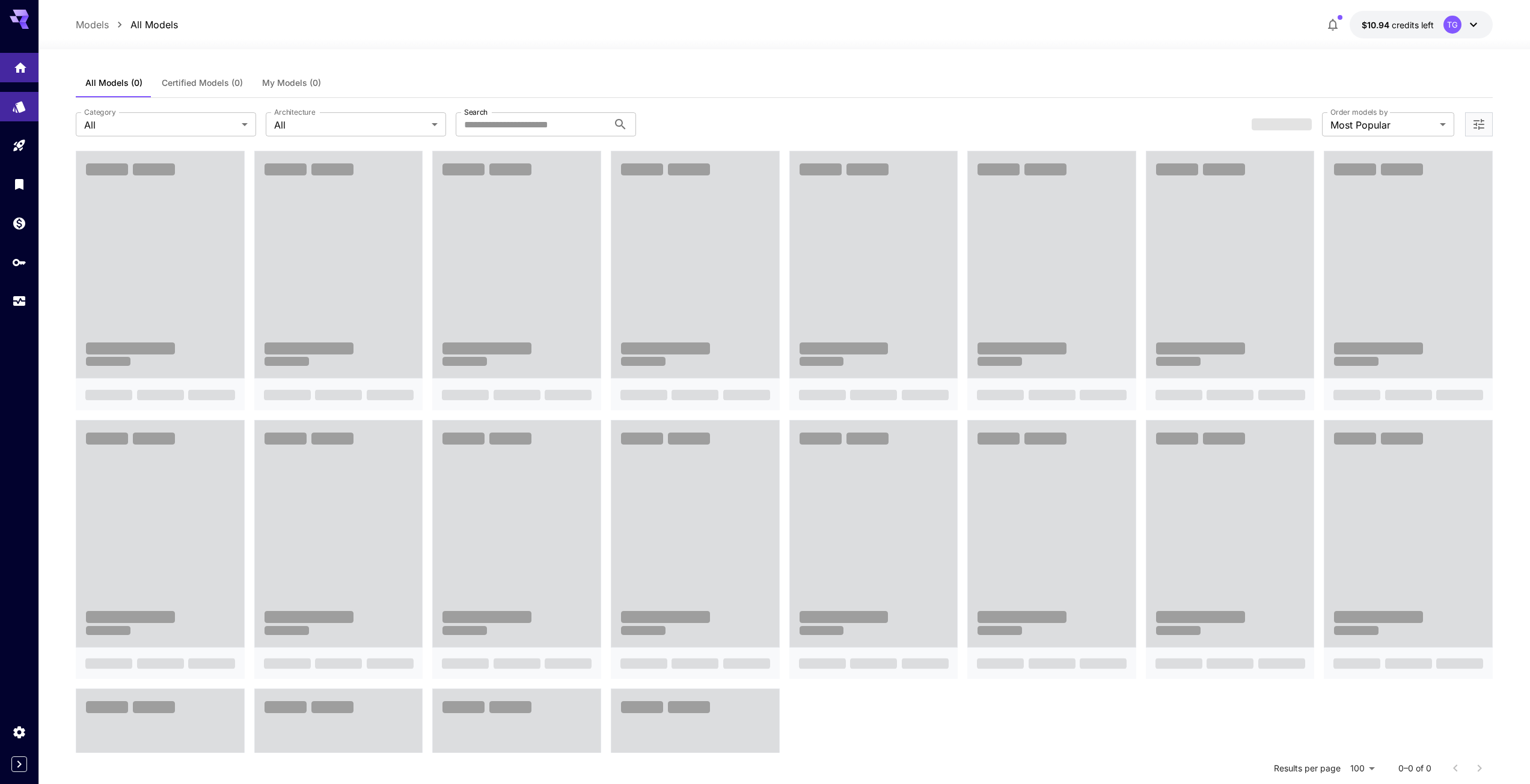
click at [24, 75] on link at bounding box center [19, 67] width 38 height 30
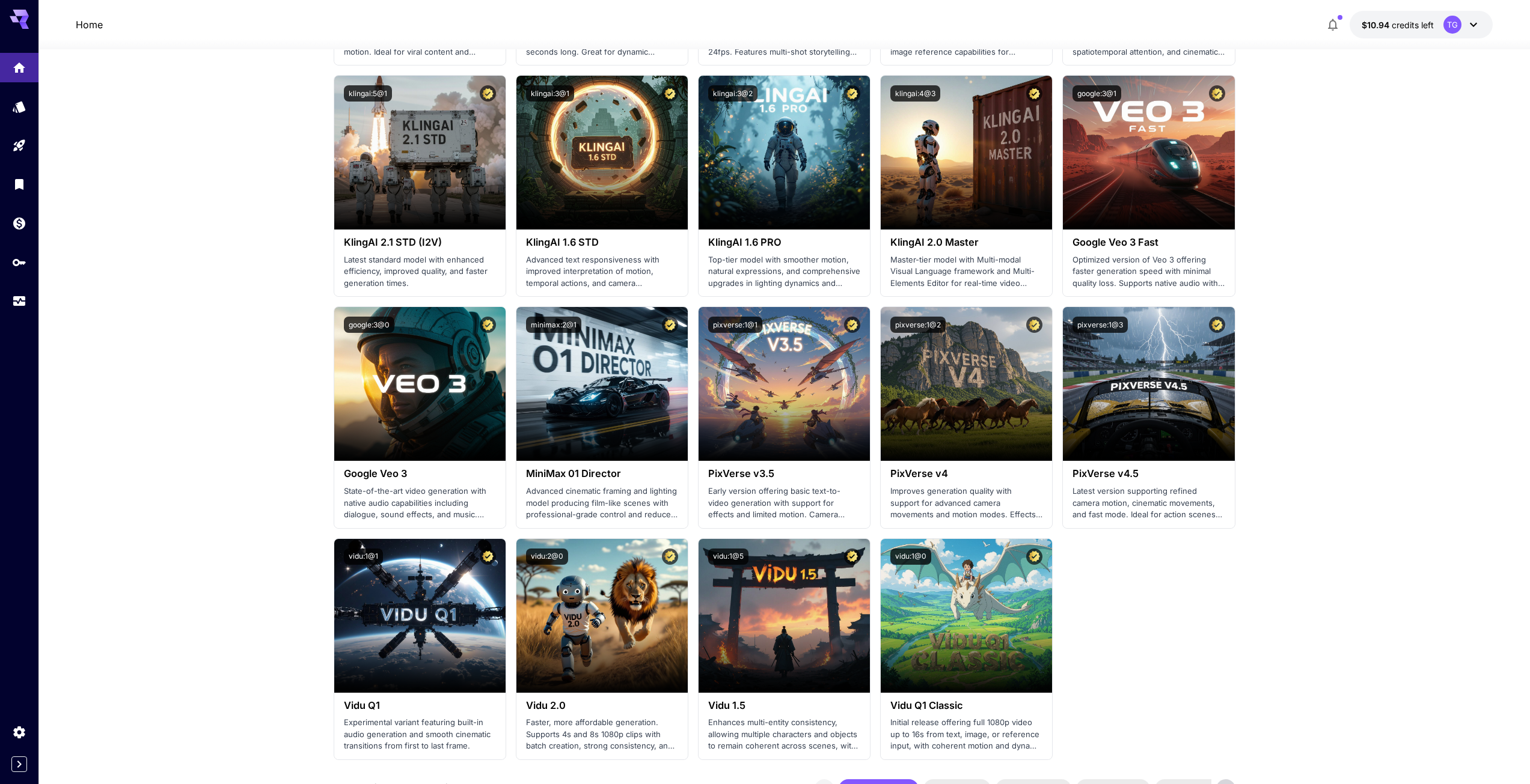
scroll to position [541, 0]
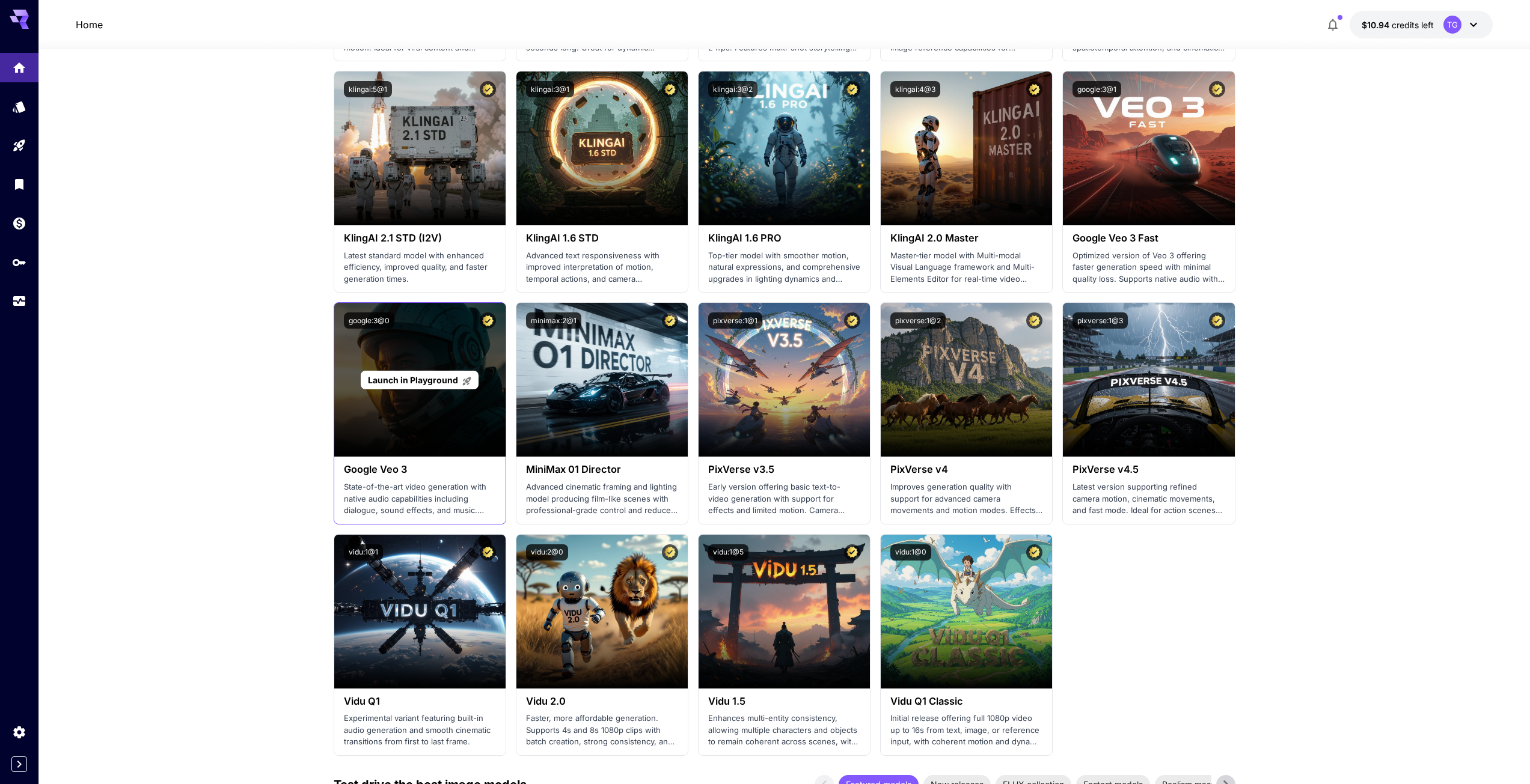
click at [460, 399] on div "Launch in Playground" at bounding box center [420, 380] width 171 height 154
click at [436, 379] on span "Launch in Playground" at bounding box center [413, 380] width 90 height 11
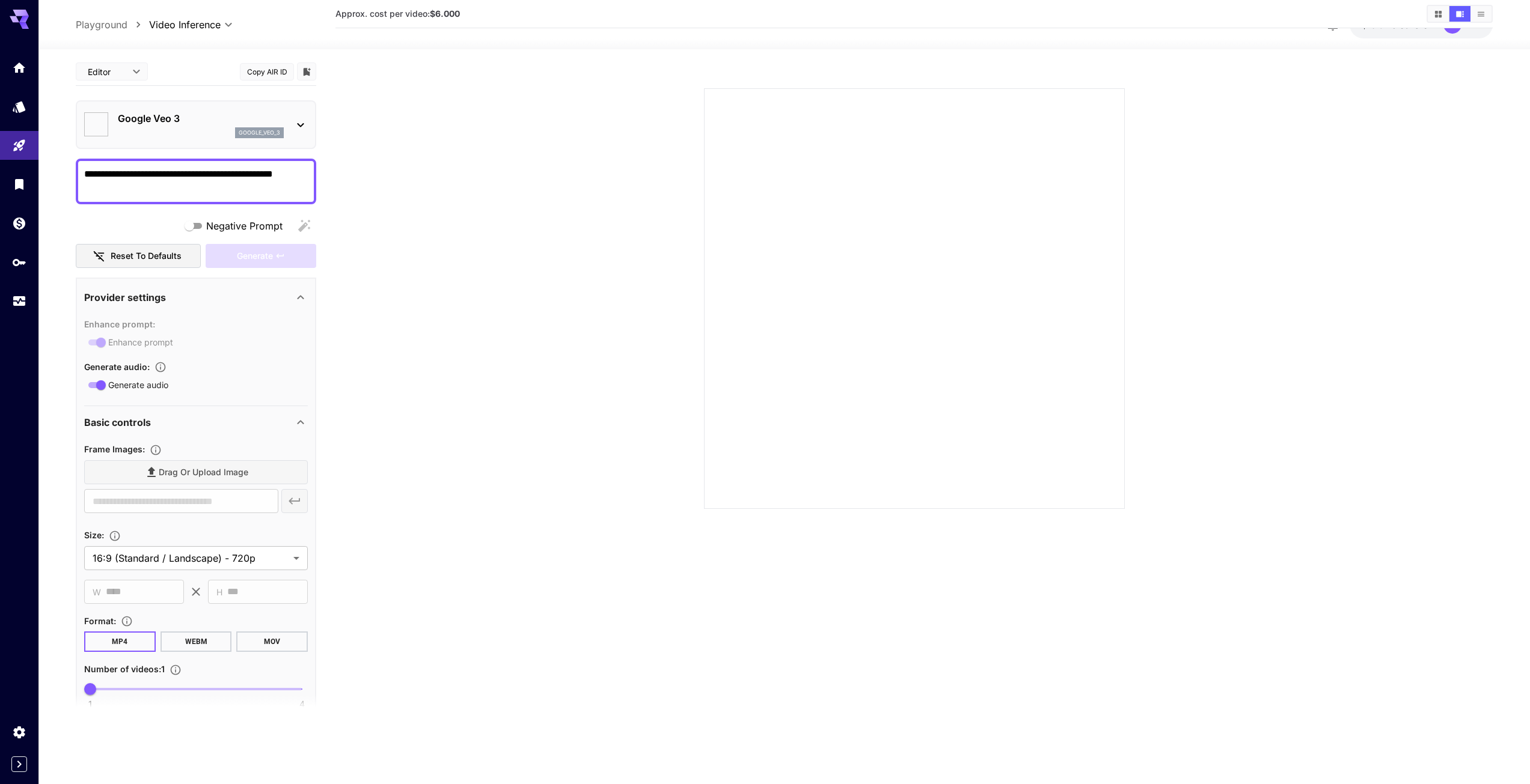
scroll to position [95, 0]
click at [613, 286] on section at bounding box center [914, 284] width 918 height 450
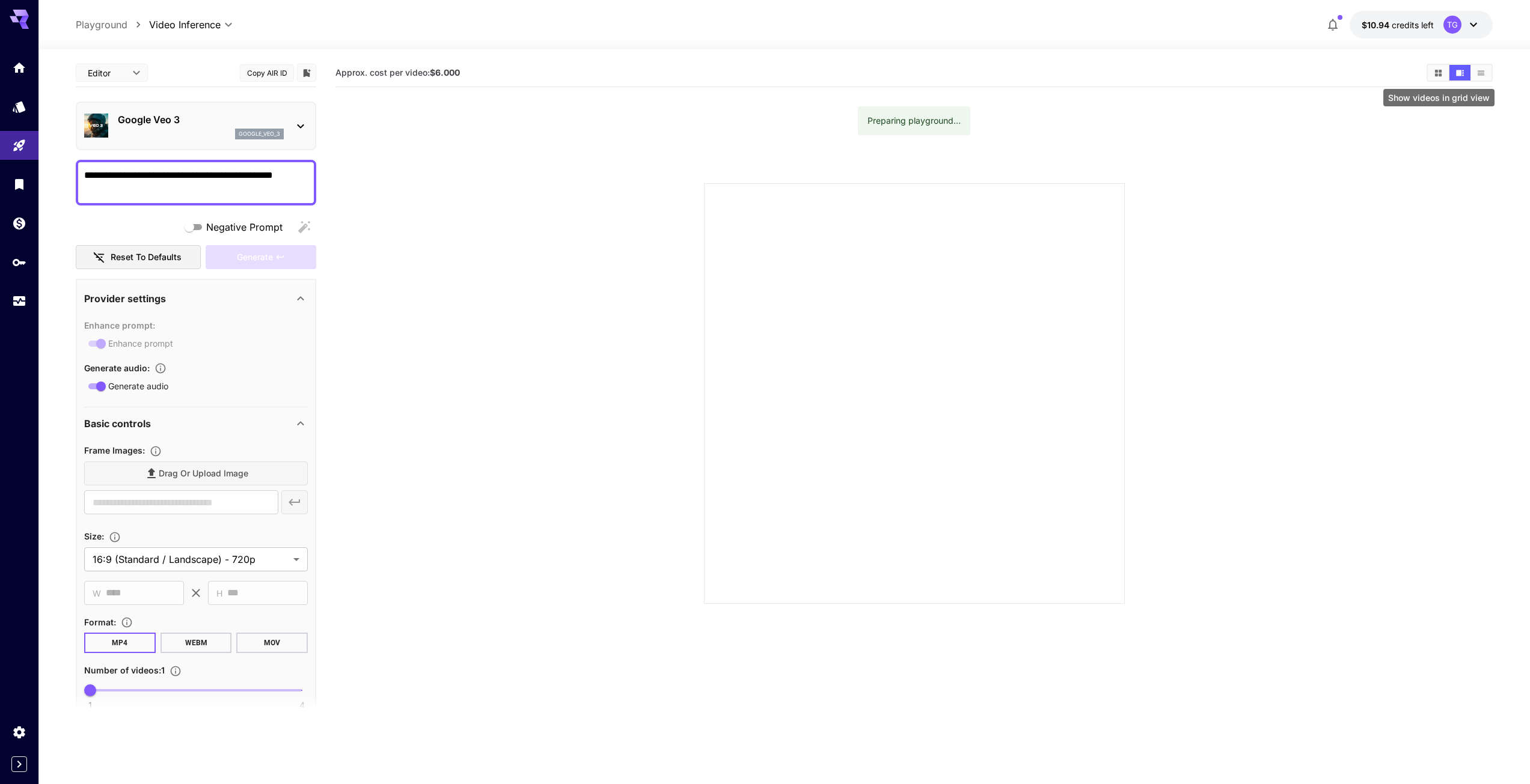
click at [1439, 67] on button "Show videos in grid view" at bounding box center [1438, 73] width 21 height 16
click at [1471, 72] on button "Show videos in list view" at bounding box center [1481, 73] width 21 height 16
click at [1446, 72] on button "Show videos in grid view" at bounding box center [1438, 73] width 21 height 16
click at [1451, 76] on button "Show videos in video view" at bounding box center [1460, 73] width 21 height 16
click at [1338, 21] on icon "button" at bounding box center [1333, 24] width 14 height 14
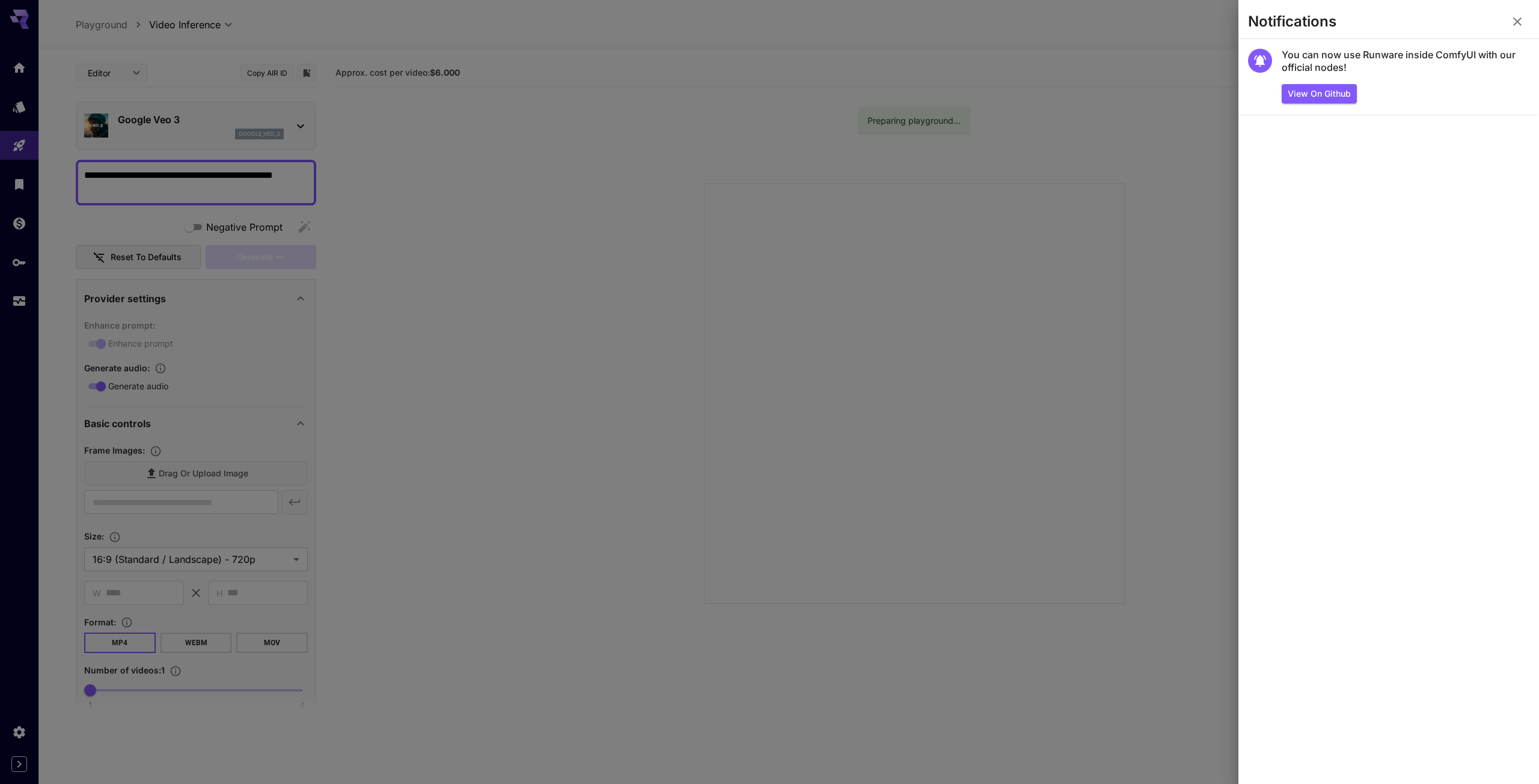
click at [1534, 12] on section "Notifications" at bounding box center [1389, 24] width 300 height 29
click at [1522, 14] on section "Notifications" at bounding box center [1389, 24] width 300 height 29
drag, startPoint x: 1522, startPoint y: 18, endPoint x: 1519, endPoint y: 26, distance: 8.5
click at [1521, 20] on icon "button" at bounding box center [1517, 22] width 14 height 14
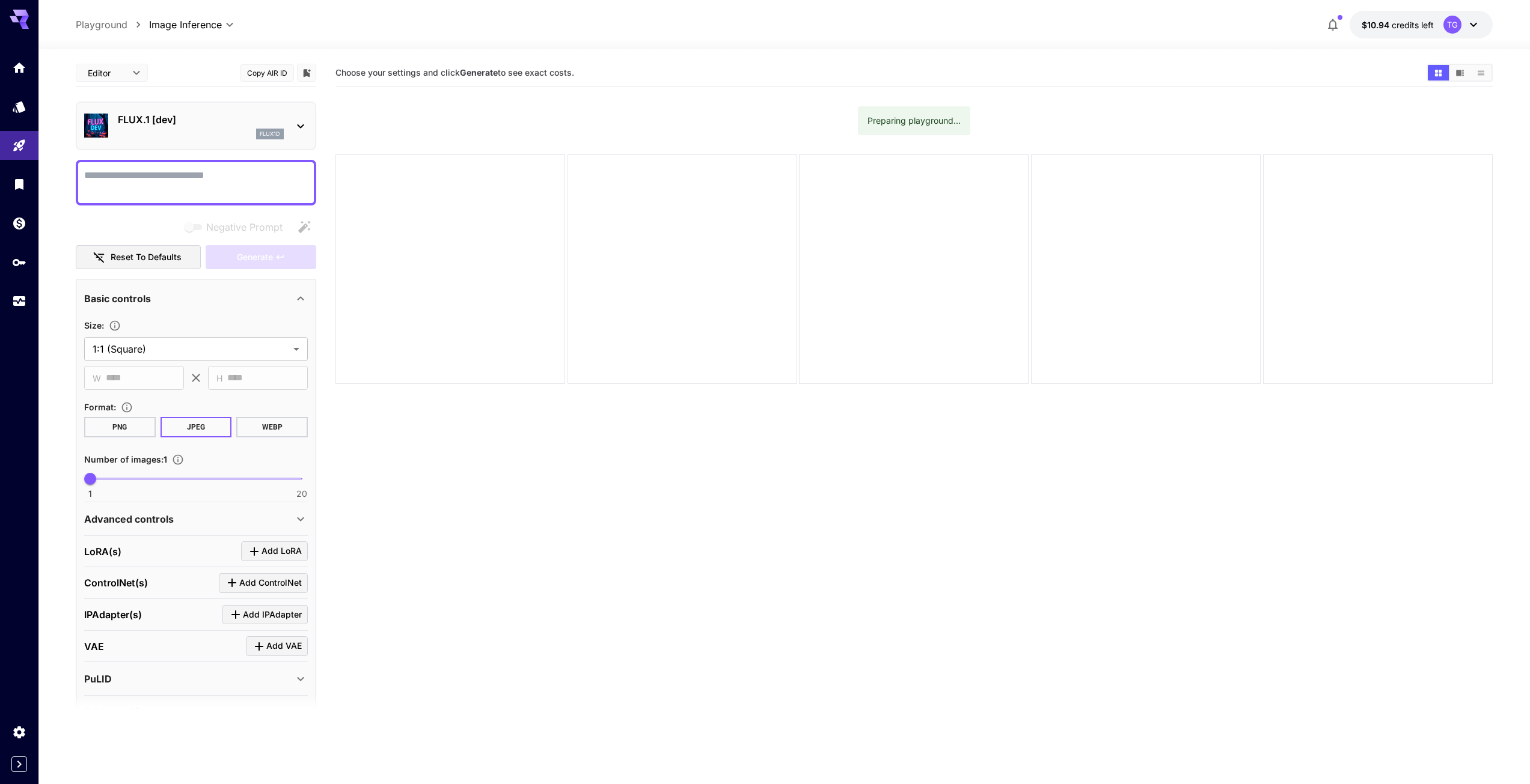
click at [492, 124] on section "Choose your settings and click Generate to see exact costs. Preparing playgroun…" at bounding box center [914, 450] width 1157 height 784
click at [200, 177] on textarea "Negative Prompt" at bounding box center [196, 183] width 224 height 29
type textarea "****"
click at [453, 111] on section "Choose your settings and click Generate to see exact costs. Preparing playgroun…" at bounding box center [914, 450] width 1157 height 784
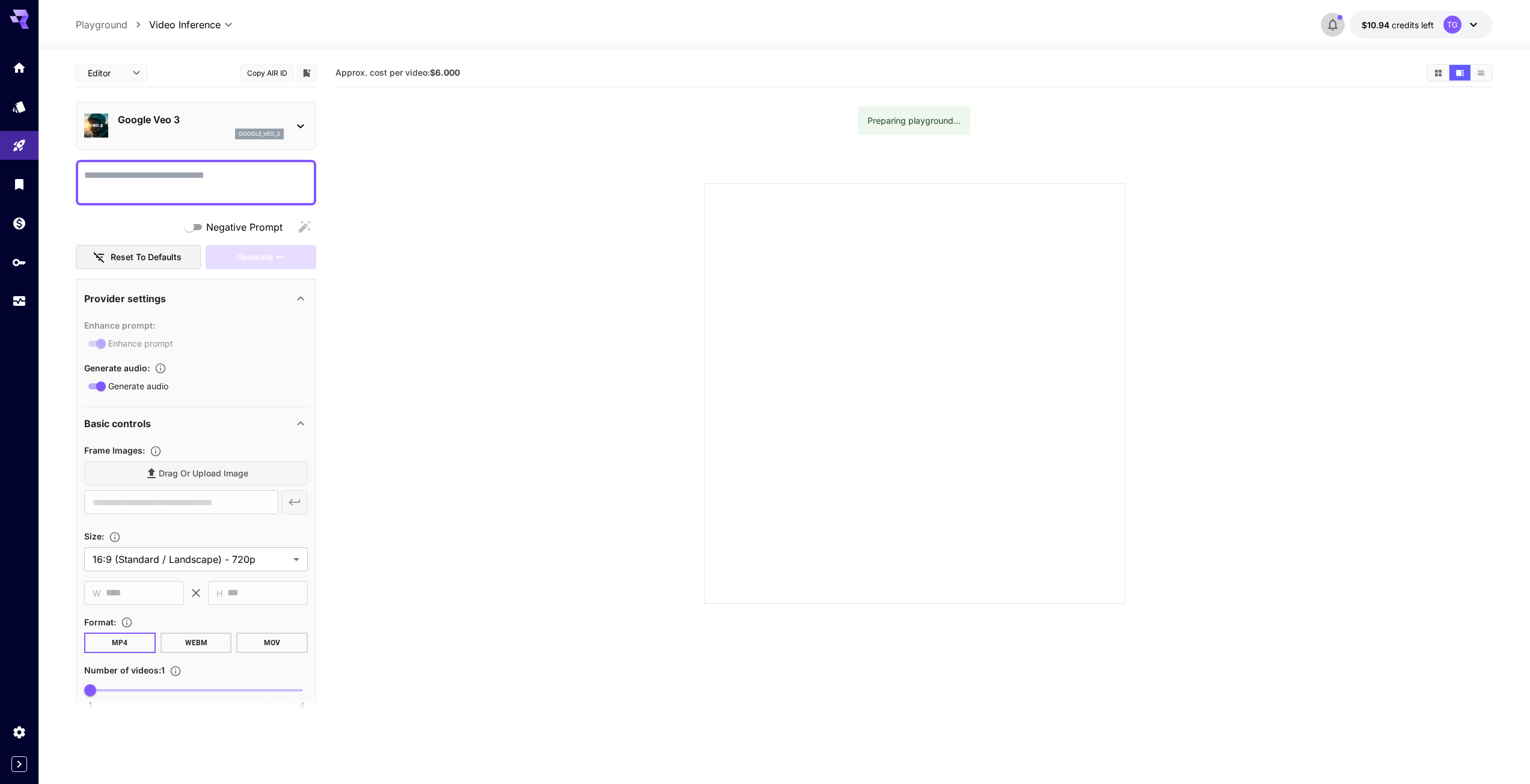
click at [1333, 22] on icon "button" at bounding box center [1333, 24] width 14 height 14
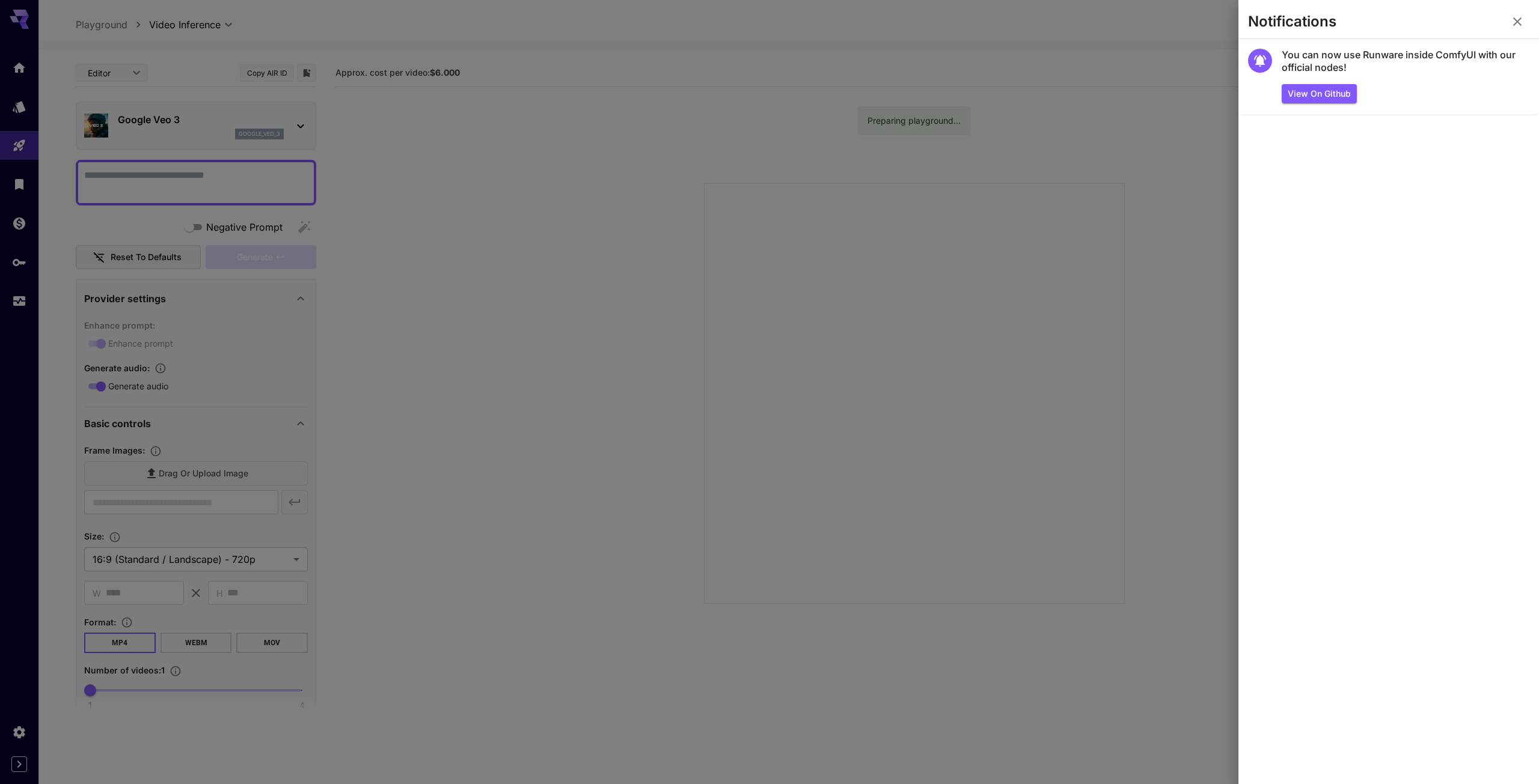
drag, startPoint x: 1517, startPoint y: 18, endPoint x: 1494, endPoint y: 9, distance: 24.7
click at [1517, 18] on icon "button" at bounding box center [1517, 22] width 14 height 14
